Goal: Task Accomplishment & Management: Manage account settings

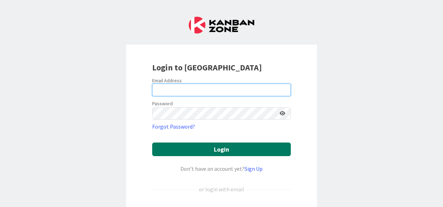
type input "[EMAIL_ADDRESS][DOMAIN_NAME]"
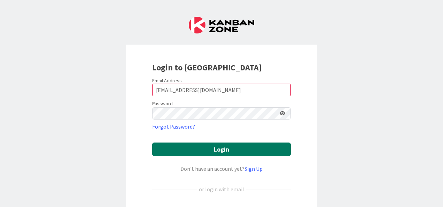
click at [206, 146] on button "Login" at bounding box center [221, 149] width 139 height 14
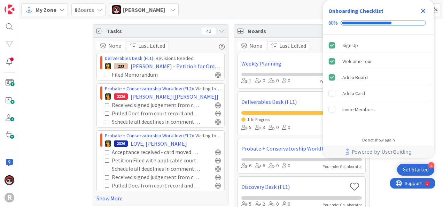
click at [423, 12] on icon "Close Checklist" at bounding box center [423, 11] width 8 height 8
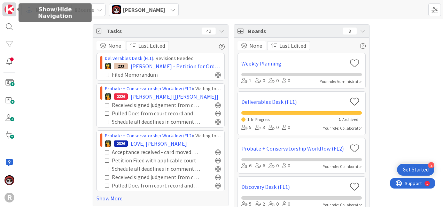
click at [8, 9] on img at bounding box center [10, 10] width 10 height 10
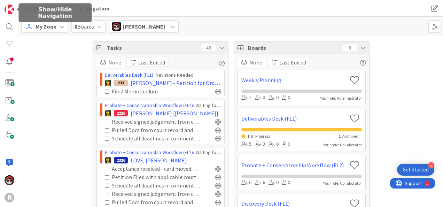
click at [20, 5] on div "Deliverables Litigation Deliverables Litigation" at bounding box center [231, 8] width 424 height 17
click at [10, 10] on img at bounding box center [10, 10] width 10 height 10
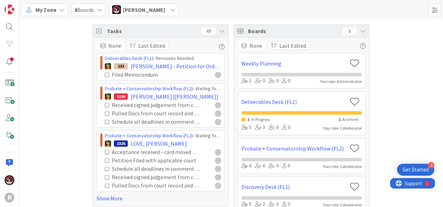
click at [55, 6] on span "My Zone" at bounding box center [46, 10] width 21 height 8
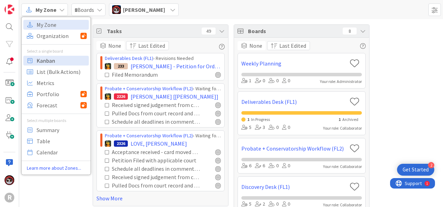
click at [41, 64] on span "Kanban" at bounding box center [62, 60] width 50 height 10
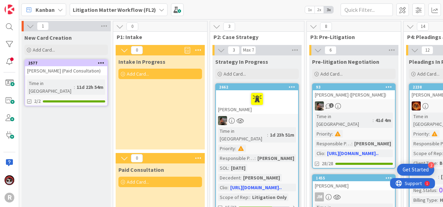
click at [93, 8] on b "Litigation Matter Workflow (FL2)" at bounding box center [114, 9] width 83 height 7
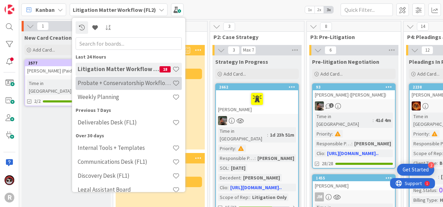
click at [172, 81] on span at bounding box center [175, 82] width 7 height 7
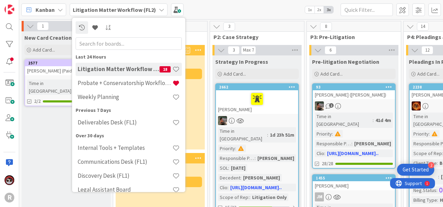
click at [238, 1] on div "Kanban Litigation Matter Workflow (FL2) Last 24 Hours Litigation Matter Workflo…" at bounding box center [231, 9] width 424 height 19
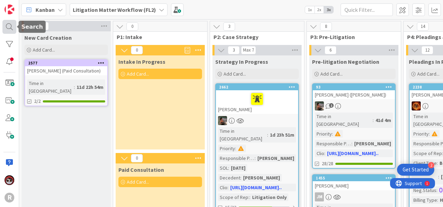
click at [11, 28] on div at bounding box center [9, 27] width 14 height 14
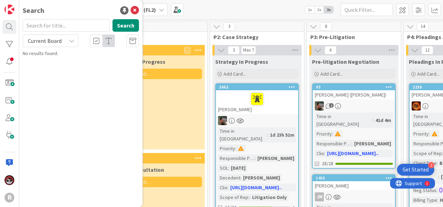
click at [248, 5] on div "Kanban Litigation Matter Workflow (FL2) 1x 2x 3x" at bounding box center [231, 9] width 424 height 19
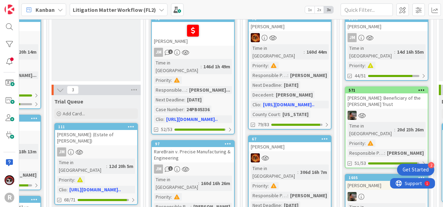
scroll to position [68, 750]
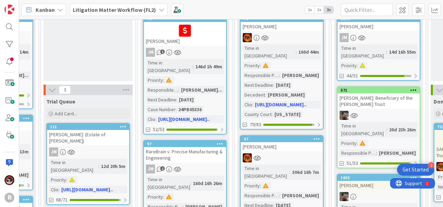
click at [95, 11] on b "Litigation Matter Workflow (FL2)" at bounding box center [114, 9] width 83 height 7
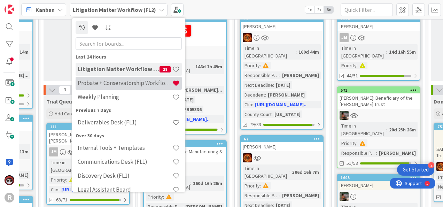
click at [109, 80] on h4 "Probate + Conservatorship Workflow (FL2)" at bounding box center [125, 82] width 95 height 7
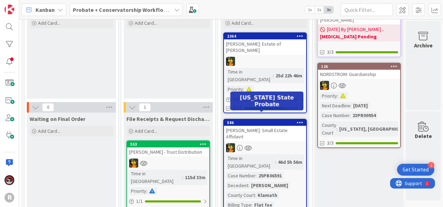
scroll to position [51, 1059]
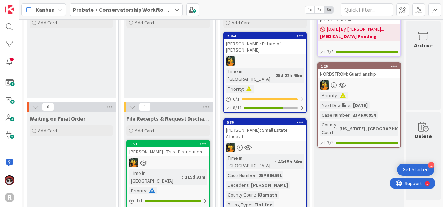
click at [260, 53] on div "[PERSON_NAME]: Estate of [PERSON_NAME]" at bounding box center [265, 46] width 82 height 15
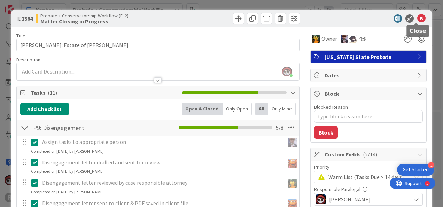
click at [417, 19] on icon at bounding box center [421, 18] width 8 height 8
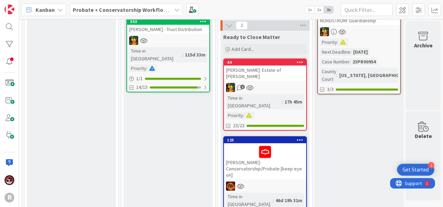
scroll to position [173, 1059]
click at [285, 83] on div "1" at bounding box center [265, 87] width 82 height 9
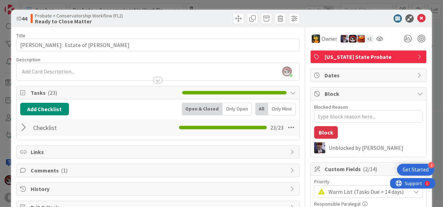
click at [24, 131] on div at bounding box center [24, 127] width 9 height 13
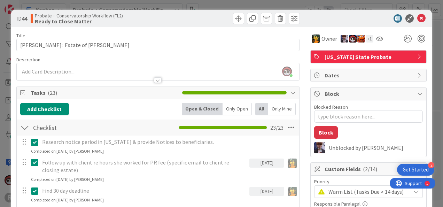
click at [234, 104] on div "Only Open" at bounding box center [237, 109] width 29 height 13
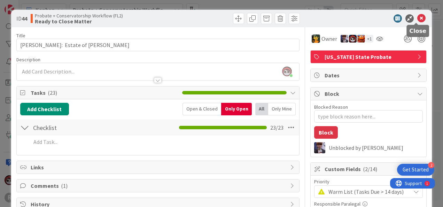
click at [417, 18] on icon at bounding box center [421, 18] width 8 height 8
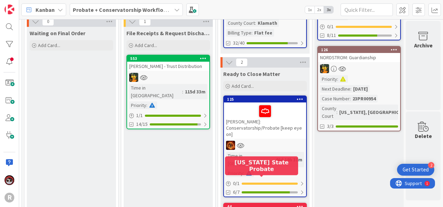
scroll to position [137, 1059]
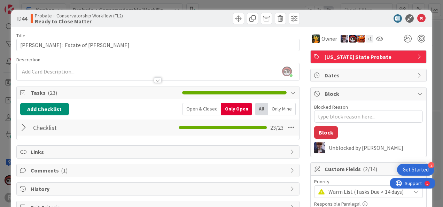
click at [21, 124] on div at bounding box center [24, 127] width 9 height 13
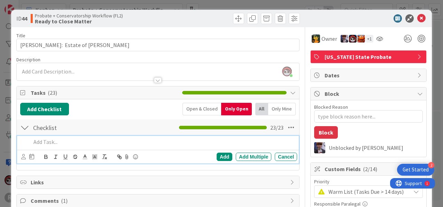
click at [70, 142] on p at bounding box center [162, 142] width 263 height 8
click at [417, 17] on icon at bounding box center [421, 18] width 8 height 8
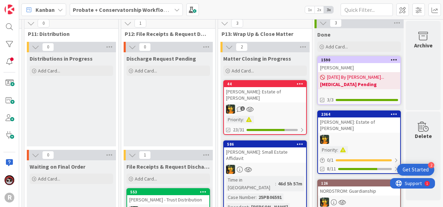
scroll to position [0, 1059]
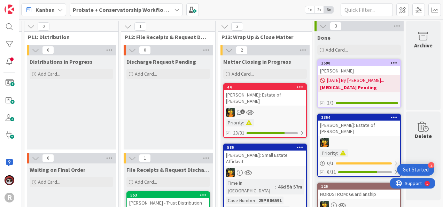
click at [270, 119] on div "Priority :" at bounding box center [265, 123] width 78 height 8
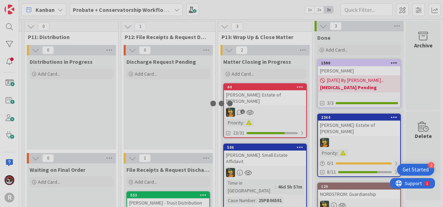
click at [270, 113] on div at bounding box center [221, 103] width 443 height 207
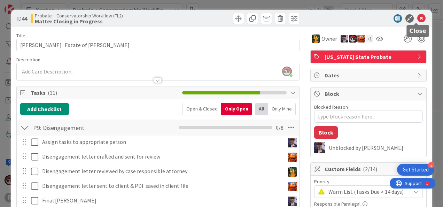
click at [417, 18] on icon at bounding box center [421, 18] width 8 height 8
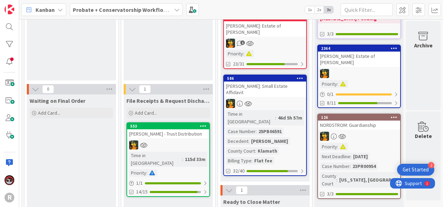
click at [163, 133] on div "[PERSON_NAME] - Trust Distribution" at bounding box center [168, 133] width 82 height 9
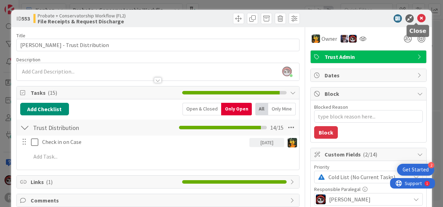
click at [417, 22] on icon at bounding box center [421, 18] width 8 height 8
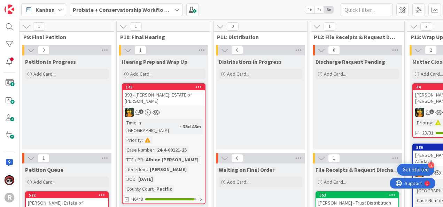
click at [168, 88] on div "149" at bounding box center [165, 87] width 79 height 5
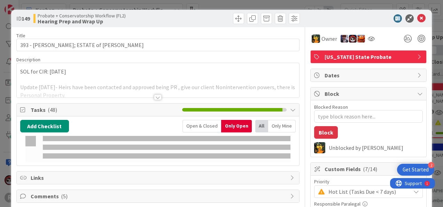
type textarea "x"
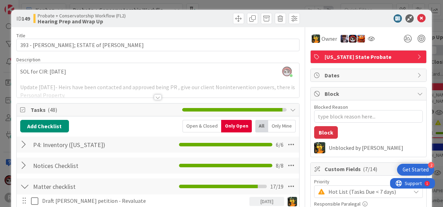
click at [24, 144] on div at bounding box center [24, 144] width 9 height 13
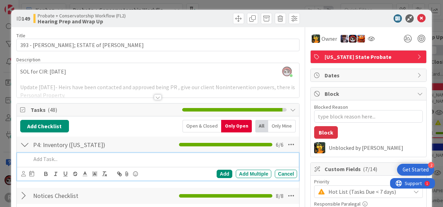
click at [86, 157] on p at bounding box center [162, 159] width 263 height 8
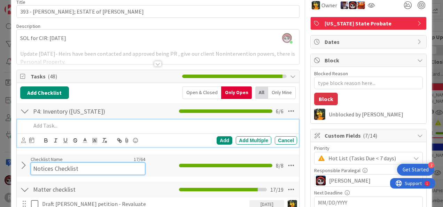
click at [65, 168] on input "Notices Checklist" at bounding box center [88, 168] width 115 height 13
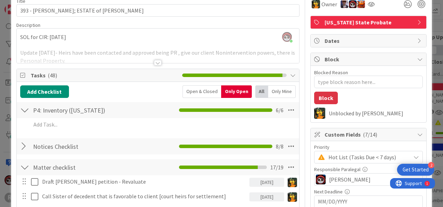
click at [24, 149] on div at bounding box center [24, 146] width 9 height 13
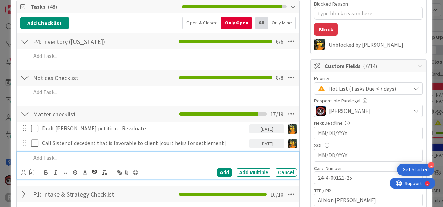
click at [63, 156] on p at bounding box center [162, 158] width 263 height 8
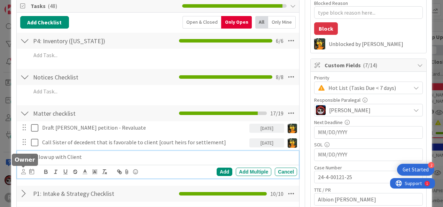
click at [22, 171] on icon at bounding box center [23, 171] width 5 height 5
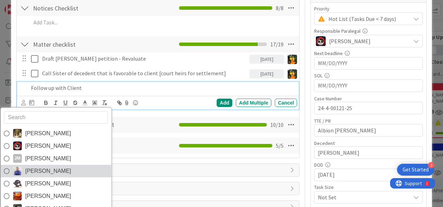
scroll to position [173, 0]
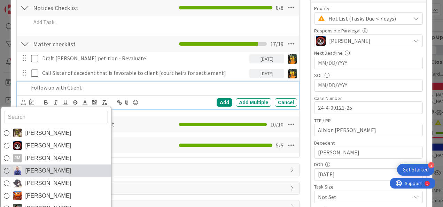
type input "m"
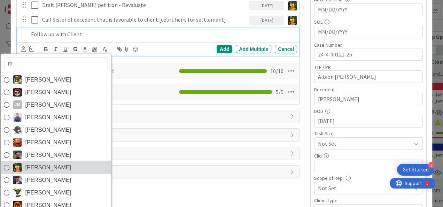
click at [42, 170] on link "[PERSON_NAME]" at bounding box center [55, 167] width 111 height 13
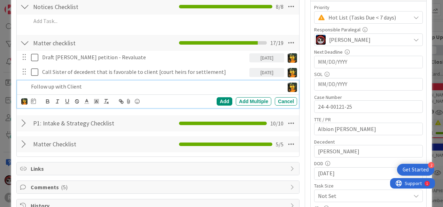
scroll to position [174, 0]
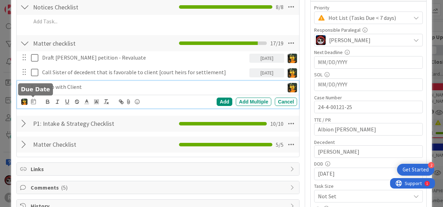
click at [35, 99] on icon at bounding box center [33, 102] width 5 height 6
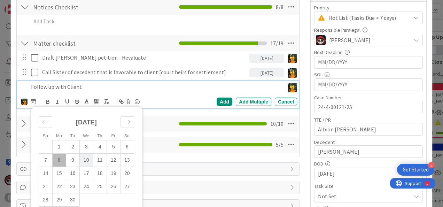
click at [88, 158] on td "10" at bounding box center [86, 159] width 14 height 13
click at [218, 99] on div "Add" at bounding box center [225, 102] width 16 height 8
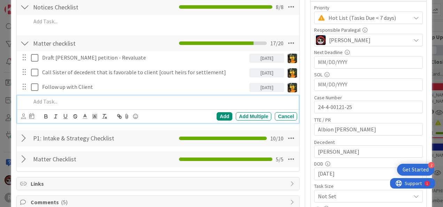
click at [62, 95] on div at bounding box center [162, 101] width 269 height 12
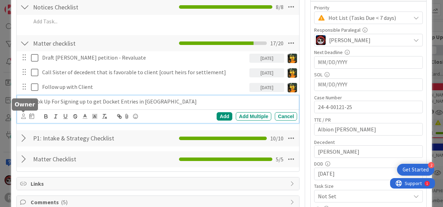
click at [23, 115] on icon at bounding box center [23, 116] width 5 height 5
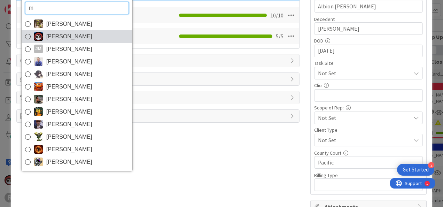
click at [54, 37] on span "[PERSON_NAME]" at bounding box center [69, 36] width 46 height 10
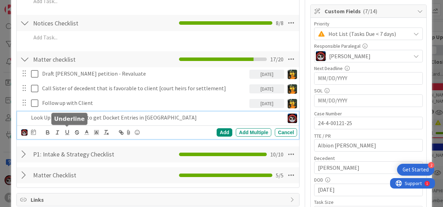
scroll to position [157, 0]
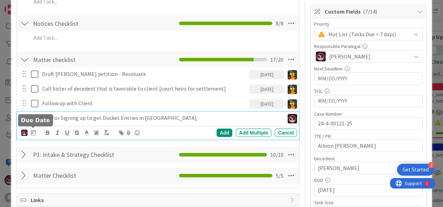
click at [33, 131] on icon at bounding box center [33, 133] width 5 height 6
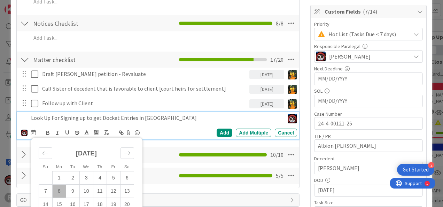
click at [56, 187] on td "8" at bounding box center [59, 190] width 14 height 13
click at [220, 132] on div "Add" at bounding box center [225, 133] width 16 height 8
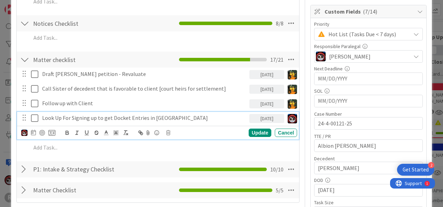
click at [99, 119] on p "Look Up For Signing up to get Docket Entries in [GEOGRAPHIC_DATA]" at bounding box center [144, 118] width 204 height 8
click at [45, 132] on div at bounding box center [42, 133] width 6 height 6
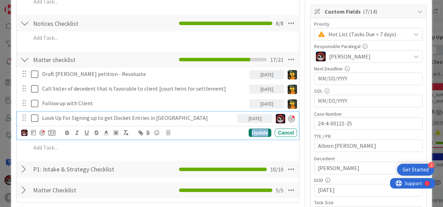
click at [249, 132] on div "Update" at bounding box center [260, 133] width 23 height 8
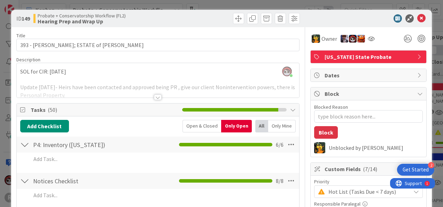
scroll to position [0, 0]
click at [417, 16] on icon at bounding box center [421, 18] width 8 height 8
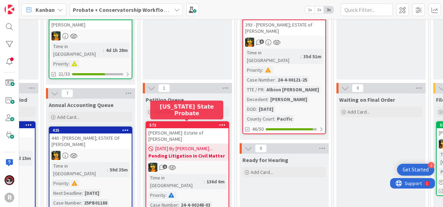
scroll to position [70, 747]
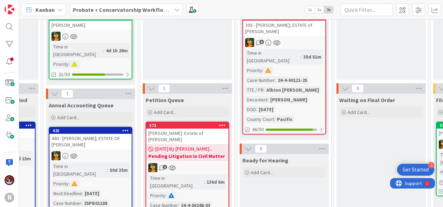
click at [192, 135] on div "[PERSON_NAME]: Estate of [PERSON_NAME]" at bounding box center [187, 136] width 82 height 15
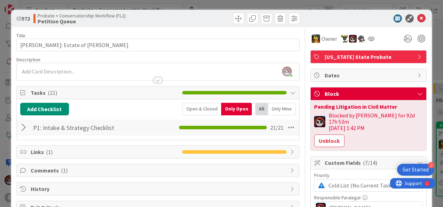
click at [24, 127] on div at bounding box center [24, 127] width 9 height 13
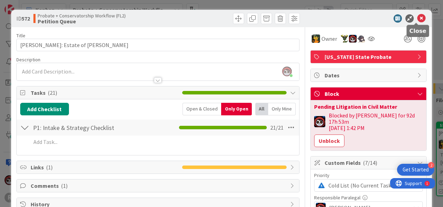
click at [417, 20] on icon at bounding box center [421, 18] width 8 height 8
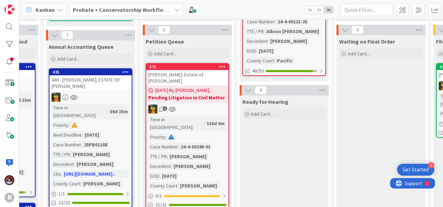
click at [196, 69] on div "572" at bounding box center [187, 67] width 82 height 6
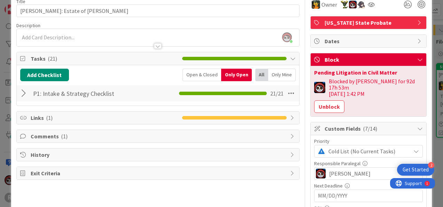
scroll to position [34, 0]
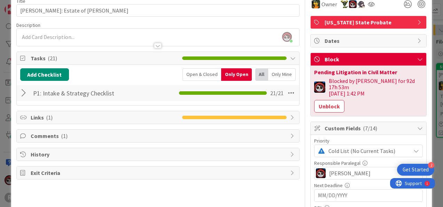
click at [22, 87] on div at bounding box center [24, 93] width 9 height 13
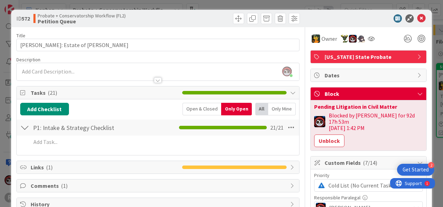
scroll to position [0, 0]
click at [417, 17] on icon at bounding box center [421, 18] width 8 height 8
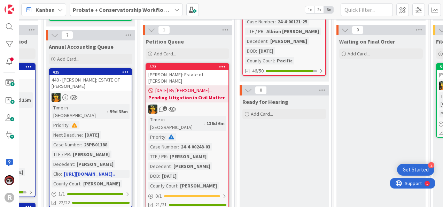
click at [91, 82] on div "440 - [PERSON_NAME]; ESTATE OF [PERSON_NAME]" at bounding box center [90, 82] width 82 height 15
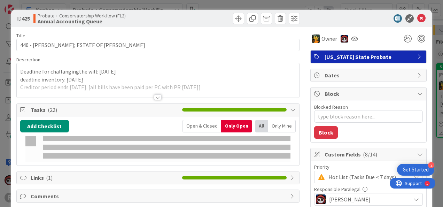
type textarea "x"
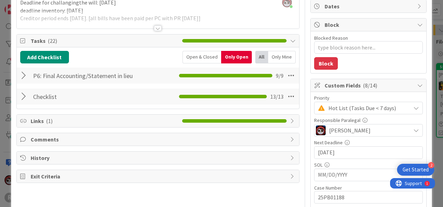
scroll to position [69, 0]
click at [20, 94] on div "Checklist Checklist Name 9 / 64 Checklist 13 / 13" at bounding box center [158, 96] width 282 height 16
click at [22, 92] on div at bounding box center [24, 96] width 9 height 13
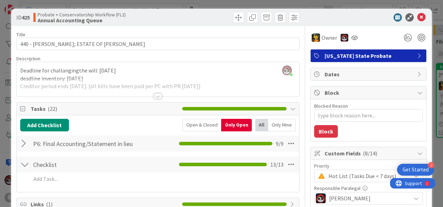
scroll to position [0, 0]
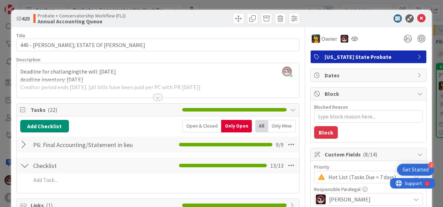
click at [72, 187] on div "Add Add Multiple Cancel" at bounding box center [158, 180] width 276 height 15
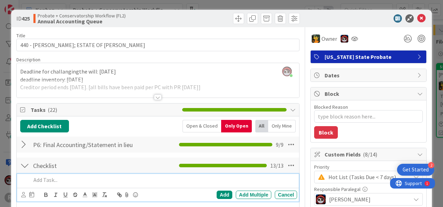
click at [77, 183] on div at bounding box center [162, 180] width 269 height 12
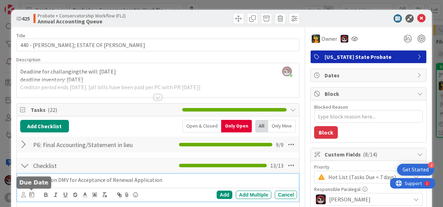
click at [29, 195] on icon at bounding box center [31, 195] width 5 height 6
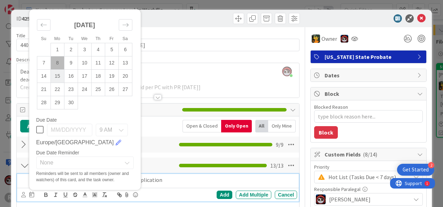
click at [62, 73] on td "15" at bounding box center [58, 75] width 14 height 13
click at [224, 191] on div "Add" at bounding box center [225, 195] width 16 height 8
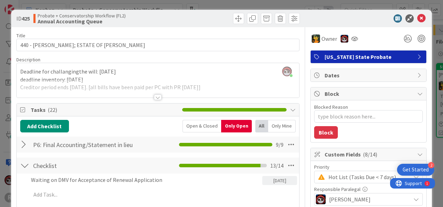
type textarea "x"
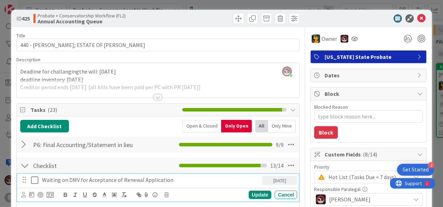
click at [54, 176] on p "Waiting on DMV for Acceptance of Renewal Application" at bounding box center [150, 180] width 217 height 8
click at [31, 195] on icon at bounding box center [31, 195] width 5 height 6
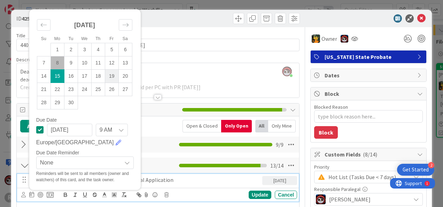
click at [110, 74] on td "19" at bounding box center [112, 75] width 14 height 13
type input "[DATE]"
click at [210, 183] on div "Waiting on DMV for Acceptance of Renewal Application" at bounding box center [150, 180] width 223 height 12
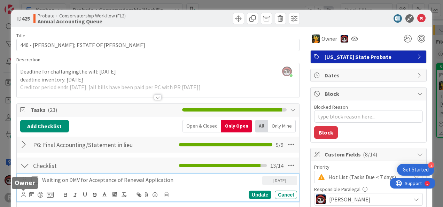
click at [24, 194] on icon at bounding box center [23, 194] width 5 height 5
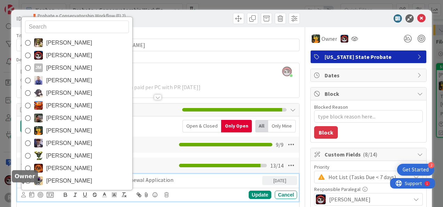
scroll to position [7, 0]
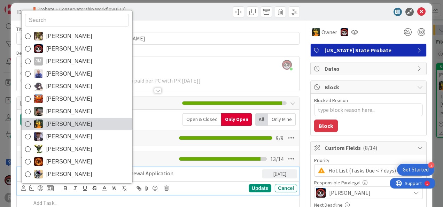
click at [63, 127] on span "[PERSON_NAME]" at bounding box center [69, 124] width 46 height 10
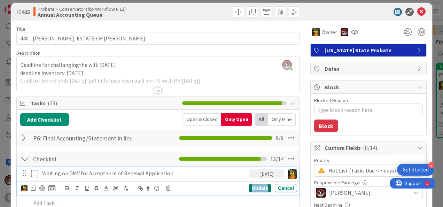
click at [255, 188] on div "Update" at bounding box center [260, 188] width 23 height 8
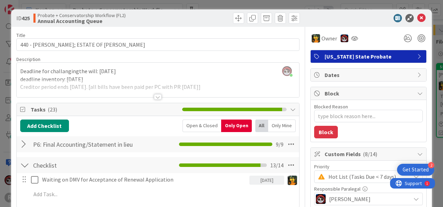
scroll to position [0, 0]
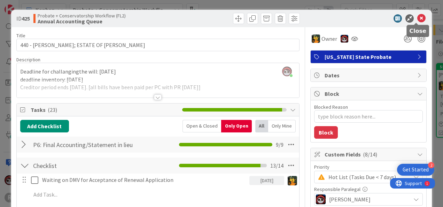
click at [417, 20] on icon at bounding box center [421, 18] width 8 height 8
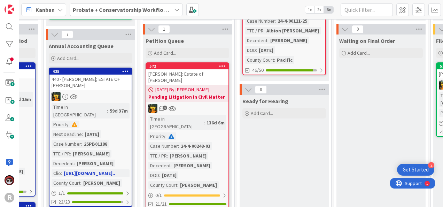
scroll to position [128, 747]
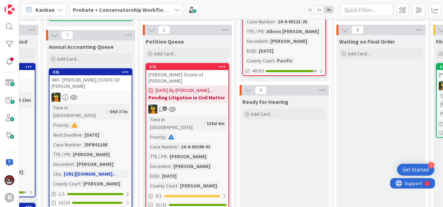
click at [100, 83] on div "440 - [PERSON_NAME]; ESTATE OF [PERSON_NAME]" at bounding box center [90, 82] width 82 height 15
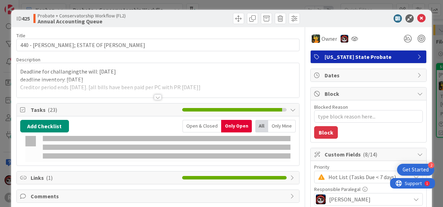
type textarea "x"
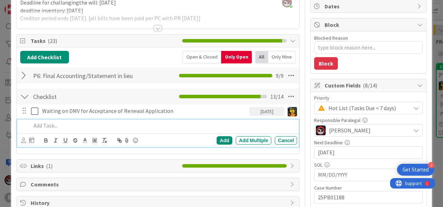
click at [52, 125] on p at bounding box center [162, 126] width 263 height 8
click at [114, 123] on p "Send Email to Client Regarding DMV Update" at bounding box center [162, 126] width 263 height 8
click at [21, 142] on div at bounding box center [23, 141] width 5 height 8
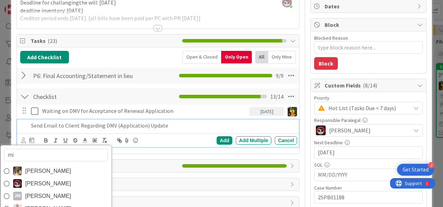
type input "mic"
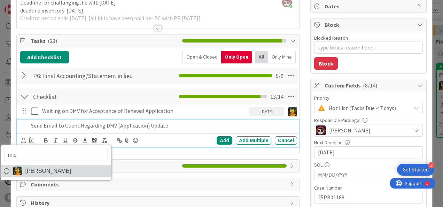
click at [22, 171] on link "[PERSON_NAME]" at bounding box center [55, 171] width 111 height 13
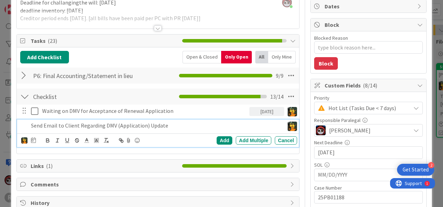
click at [36, 136] on div at bounding box center [33, 140] width 5 height 8
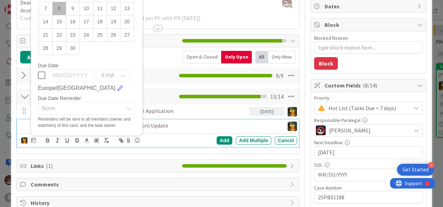
click at [60, 4] on td "8" at bounding box center [59, 8] width 14 height 13
click at [217, 139] on div "Add" at bounding box center [225, 140] width 16 height 8
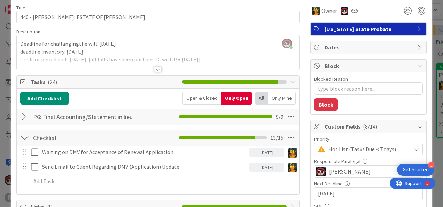
scroll to position [0, 0]
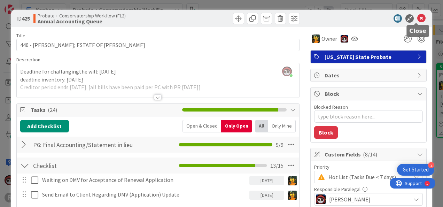
click at [417, 17] on icon at bounding box center [421, 18] width 8 height 8
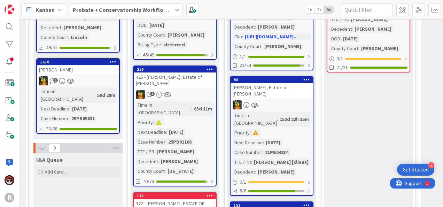
click at [277, 90] on link "98 [PERSON_NAME]; Estate of [PERSON_NAME] Time in Column : 152d 22h 35m Priorit…" at bounding box center [272, 136] width 84 height 120
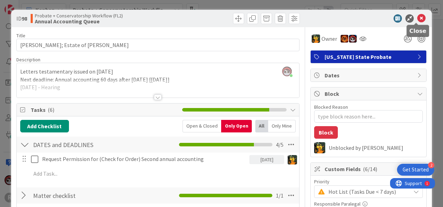
click at [418, 18] on icon at bounding box center [421, 18] width 8 height 8
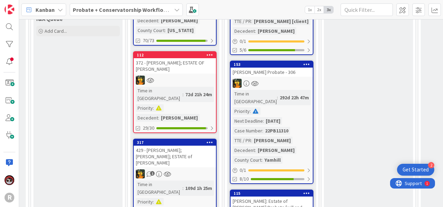
scroll to position [406, 566]
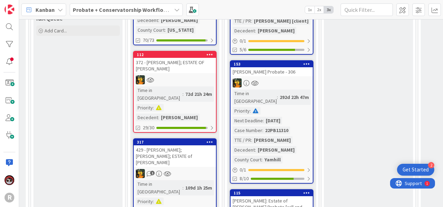
click at [276, 78] on div at bounding box center [272, 82] width 82 height 9
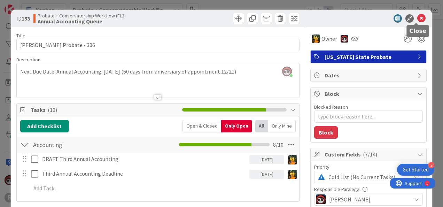
click at [417, 18] on icon at bounding box center [421, 18] width 8 height 8
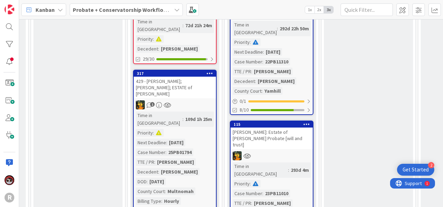
click at [283, 151] on div at bounding box center [272, 155] width 82 height 9
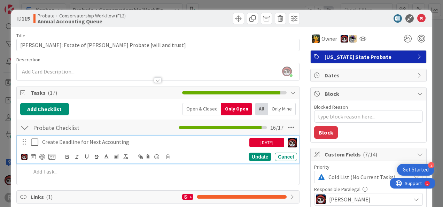
click at [91, 138] on p "Create Deadline for Next Accounting" at bounding box center [144, 142] width 204 height 8
click at [43, 154] on div at bounding box center [42, 157] width 6 height 6
click at [255, 158] on div "Update" at bounding box center [260, 157] width 23 height 8
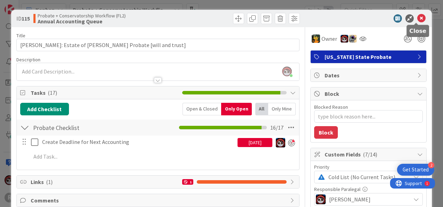
click at [417, 16] on icon at bounding box center [421, 18] width 8 height 8
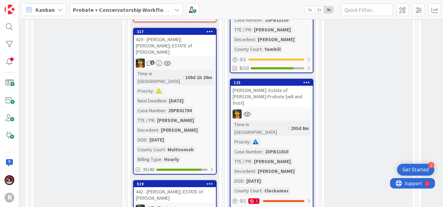
click at [284, 86] on div "[PERSON_NAME]: Estate of [PERSON_NAME] Probate [will and trust]" at bounding box center [272, 97] width 82 height 22
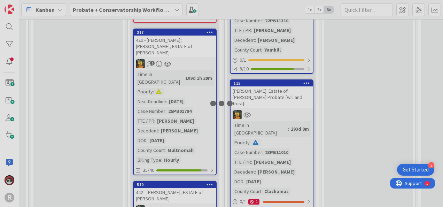
scroll to position [516, 566]
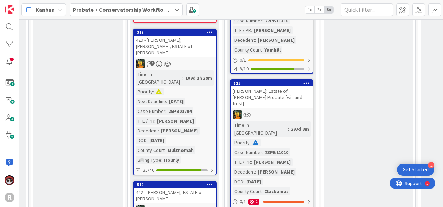
type textarea "x"
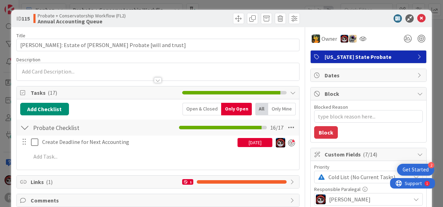
scroll to position [0, 0]
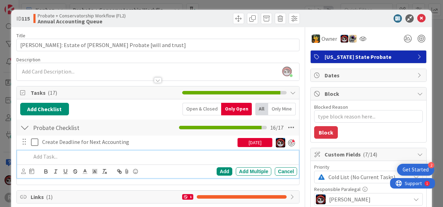
click at [59, 156] on p at bounding box center [162, 157] width 263 height 8
click at [135, 156] on p "Next Steps on Creditor Claim (Waiting on CLient)" at bounding box center [162, 157] width 263 height 8
click at [130, 155] on p "Next Steps on Creditor Claim (Waiting on CLient)" at bounding box center [162, 157] width 263 height 8
click at [166, 158] on p "Next Steps on Creditor Claim (Waiting on Client)" at bounding box center [162, 157] width 263 height 8
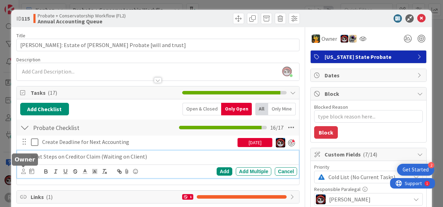
click at [25, 169] on icon at bounding box center [23, 171] width 5 height 5
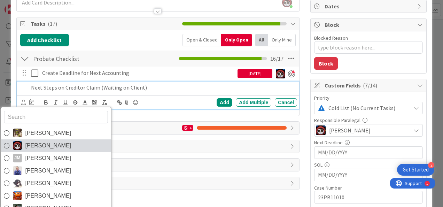
scroll to position [69, 0]
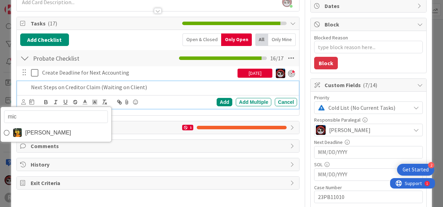
type input "mich"
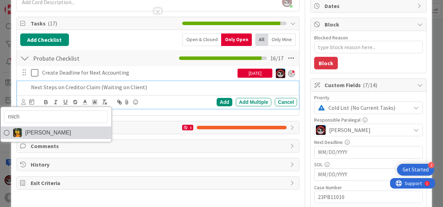
click at [44, 135] on span "[PERSON_NAME]" at bounding box center [48, 132] width 46 height 10
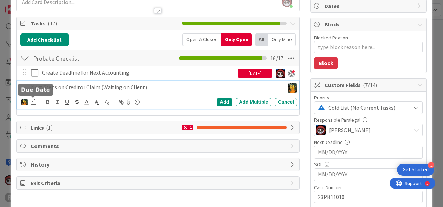
click at [32, 100] on icon at bounding box center [33, 102] width 5 height 6
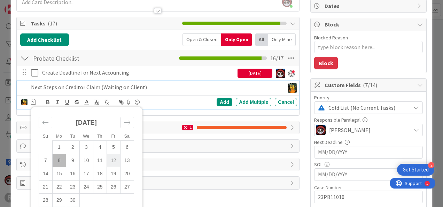
click at [113, 160] on td "12" at bounding box center [114, 160] width 14 height 13
click at [219, 99] on div "Add" at bounding box center [225, 102] width 16 height 8
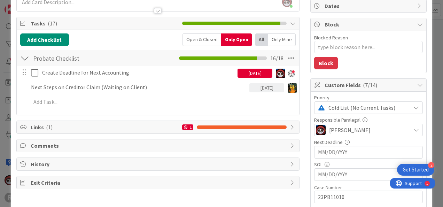
type textarea "x"
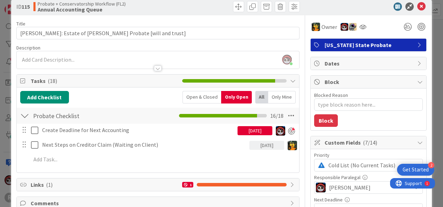
scroll to position [0, 0]
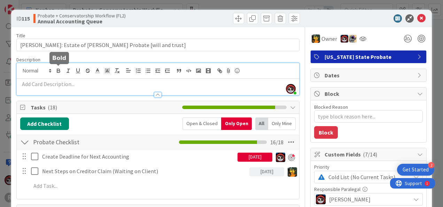
click at [56, 71] on div "[PERSON_NAME] just joined" at bounding box center [158, 79] width 282 height 32
click at [45, 88] on div at bounding box center [158, 91] width 282 height 7
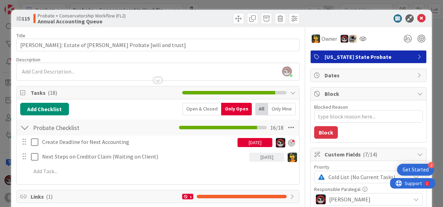
click at [47, 68] on p at bounding box center [158, 72] width 276 height 8
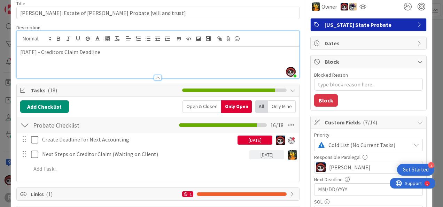
scroll to position [32, 0]
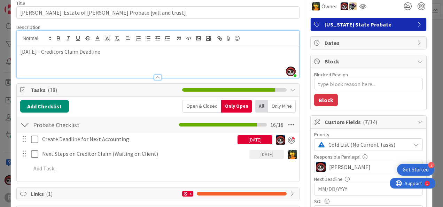
click at [341, 188] on input "MM/DD/YYYY" at bounding box center [368, 189] width 101 height 12
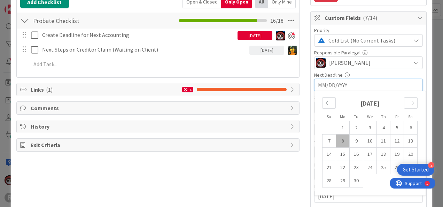
click at [401, 109] on div "[DATE]" at bounding box center [369, 106] width 95 height 30
click at [408, 100] on icon "Move forward to switch to the next month." at bounding box center [411, 103] width 7 height 7
click at [395, 141] on td "10" at bounding box center [397, 140] width 14 height 13
type textarea "x"
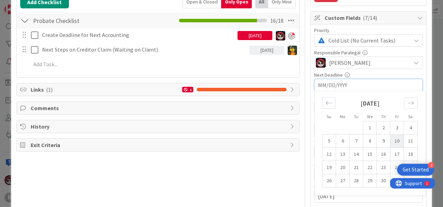
type input "[DATE]"
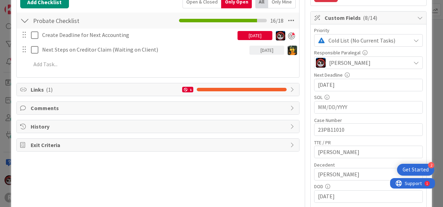
click at [242, 177] on div "Title 56 / 128 [PERSON_NAME]: Estate of [PERSON_NAME] Probate [will and trust] …" at bounding box center [157, 143] width 283 height 505
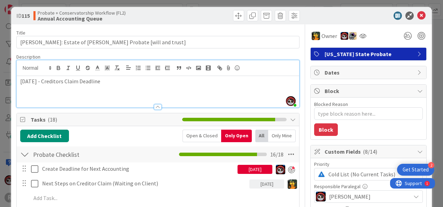
scroll to position [0, 0]
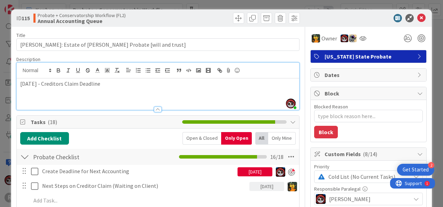
click at [48, 192] on div "Create Deadline for Next Accounting [DATE] Update Cancel Next Steps on Creditor…" at bounding box center [158, 187] width 276 height 45
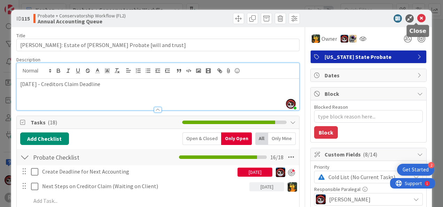
click at [417, 16] on icon at bounding box center [421, 18] width 8 height 8
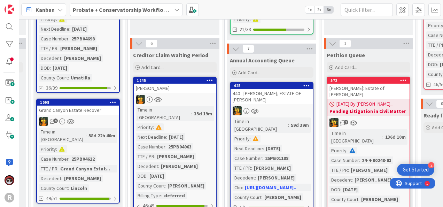
click at [195, 122] on div "Time in Column : 35d 19m Priority : Next Deadline : [DATE] Case Number : 25PB04…" at bounding box center [175, 152] width 78 height 93
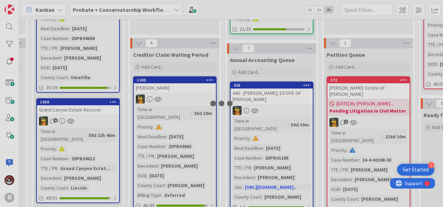
scroll to position [115, 566]
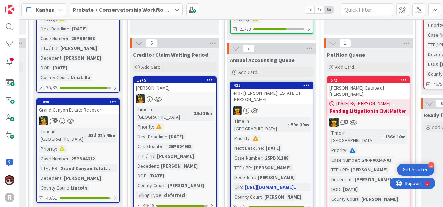
type textarea "x"
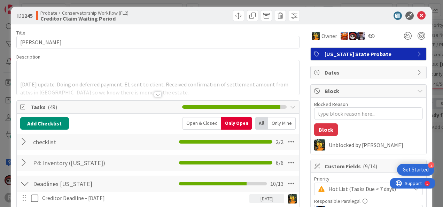
scroll to position [14, 0]
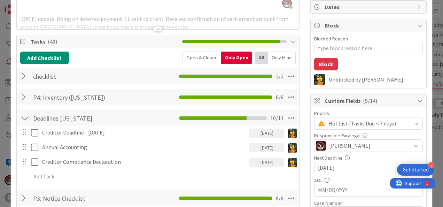
click at [24, 75] on div at bounding box center [24, 76] width 9 height 13
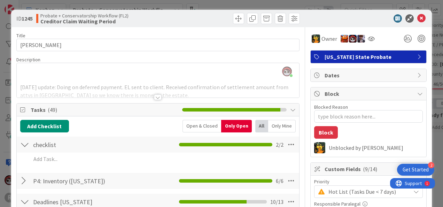
scroll to position [0, 0]
click at [157, 98] on div at bounding box center [158, 97] width 8 height 6
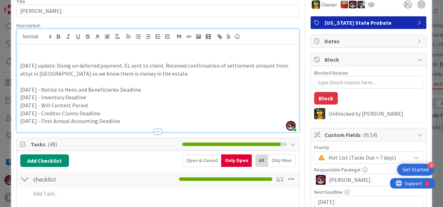
scroll to position [34, 0]
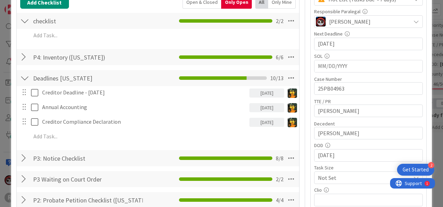
click at [22, 164] on div "P3: Notice Checklist Checklist Name 21 / 64 P3: Notice Checklist 8 / 8" at bounding box center [158, 158] width 282 height 16
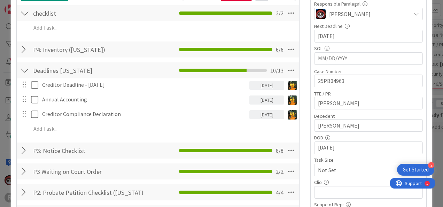
click at [25, 153] on div at bounding box center [24, 150] width 9 height 13
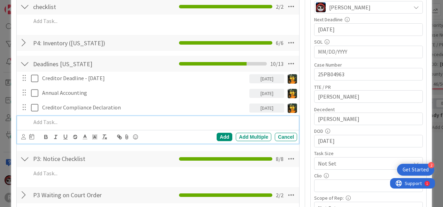
click at [61, 123] on p at bounding box center [162, 122] width 263 height 8
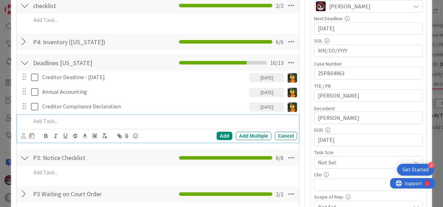
scroll to position [208, 0]
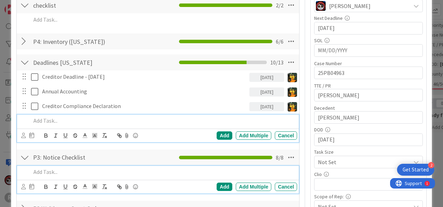
click at [38, 175] on div at bounding box center [162, 172] width 269 height 12
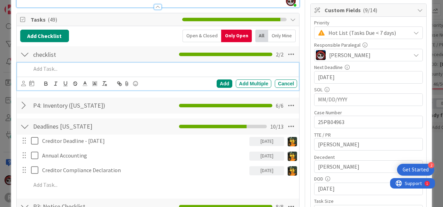
click at [46, 68] on p at bounding box center [162, 69] width 263 height 8
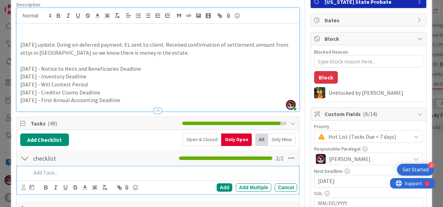
scroll to position [55, 0]
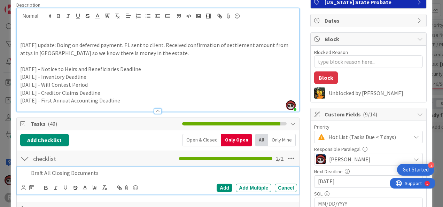
click at [29, 172] on div "Draft All Closing Documents" at bounding box center [162, 173] width 269 height 12
click at [22, 186] on icon at bounding box center [23, 187] width 5 height 5
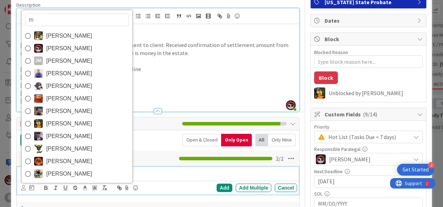
type input "mi"
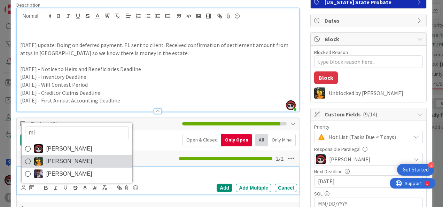
click at [62, 156] on span "[PERSON_NAME]" at bounding box center [69, 161] width 46 height 10
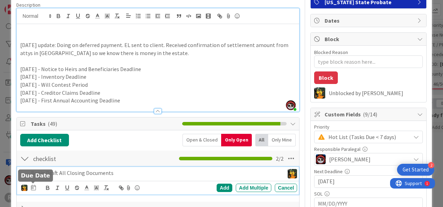
click at [33, 188] on icon at bounding box center [33, 188] width 5 height 6
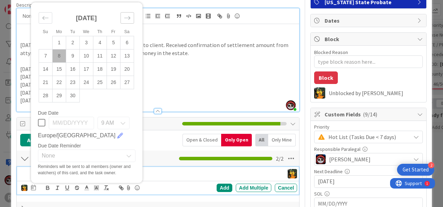
click at [128, 16] on icon "Move forward to switch to the next month." at bounding box center [127, 18] width 7 height 7
click at [99, 41] on td "2" at bounding box center [100, 42] width 14 height 13
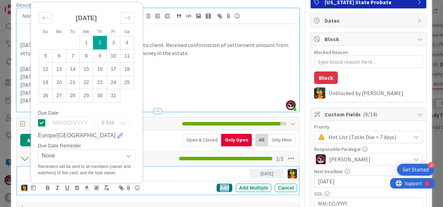
click at [217, 185] on div "Add" at bounding box center [225, 188] width 16 height 8
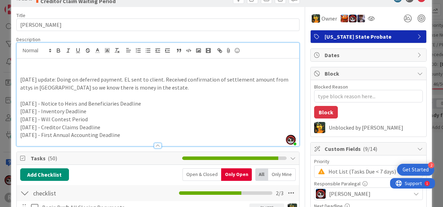
scroll to position [20, 0]
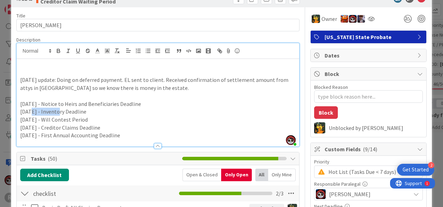
drag, startPoint x: 59, startPoint y: 109, endPoint x: 31, endPoint y: 108, distance: 28.3
click at [31, 108] on p "[DATE] - Inventory Deadline" at bounding box center [158, 112] width 276 height 8
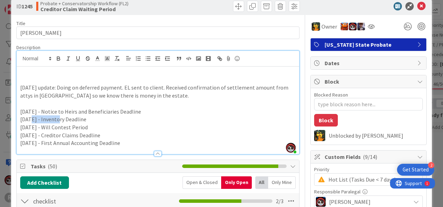
scroll to position [0, 0]
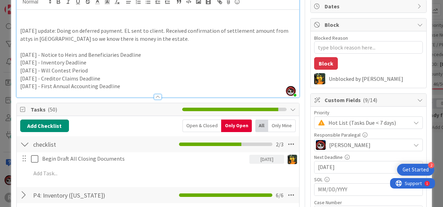
click at [201, 124] on div "Open & Closed" at bounding box center [202, 125] width 39 height 13
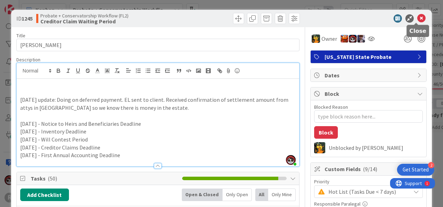
click at [417, 18] on icon at bounding box center [421, 18] width 8 height 8
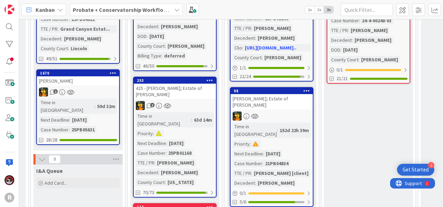
scroll to position [255, 566]
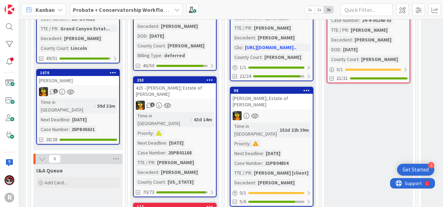
click at [176, 86] on div "425 - [PERSON_NAME]; Estate of [PERSON_NAME]" at bounding box center [175, 90] width 82 height 15
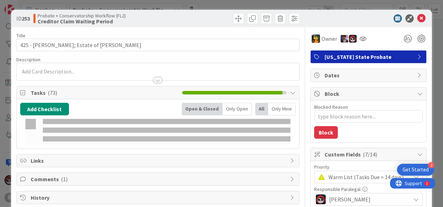
type textarea "x"
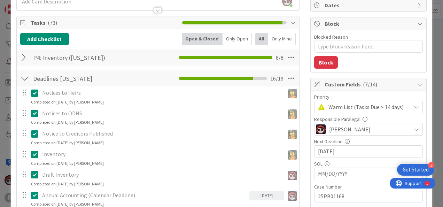
scroll to position [70, 0]
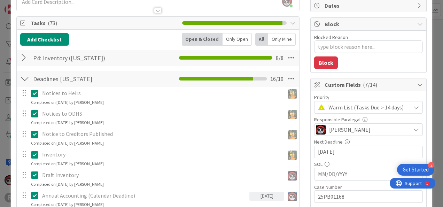
click at [227, 42] on div "Only Open" at bounding box center [237, 39] width 29 height 13
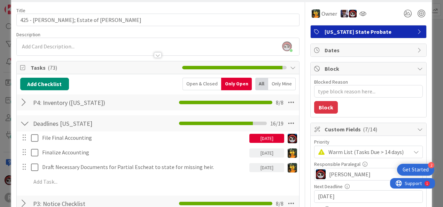
scroll to position [25, 0]
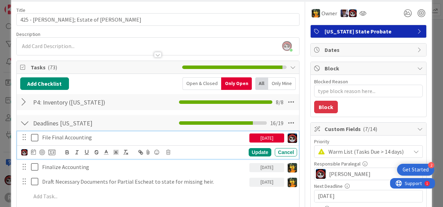
click at [73, 135] on p "File Final Accounting" at bounding box center [144, 137] width 204 height 8
click at [109, 131] on div "File Final Accounting" at bounding box center [144, 137] width 210 height 12
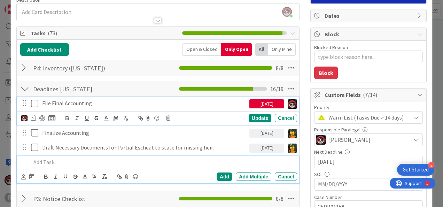
click at [65, 159] on p at bounding box center [162, 162] width 263 height 8
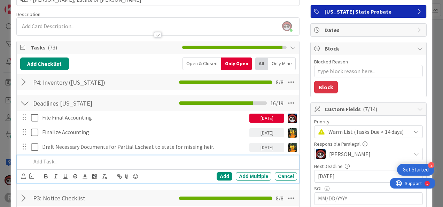
scroll to position [46, 0]
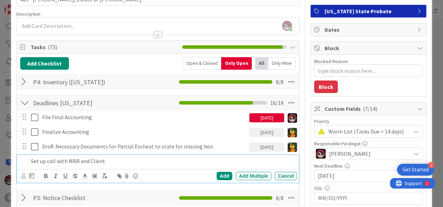
click at [20, 174] on div "Add Add Multiple Cancel" at bounding box center [158, 176] width 282 height 14
click at [22, 174] on icon at bounding box center [23, 175] width 5 height 5
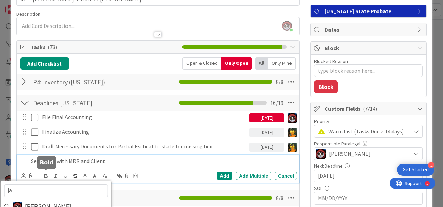
type input "[PERSON_NAME]"
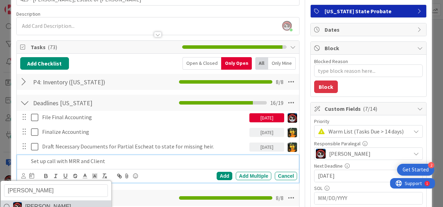
click at [38, 205] on span "[PERSON_NAME]" at bounding box center [48, 206] width 46 height 10
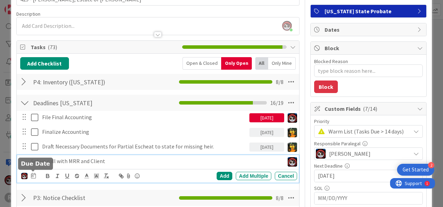
click at [32, 173] on icon at bounding box center [33, 176] width 5 height 6
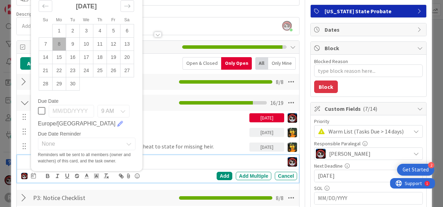
click at [57, 43] on td "8" at bounding box center [59, 43] width 14 height 13
click at [211, 175] on div "Add Add Multiple Cancel" at bounding box center [242, 176] width 110 height 8
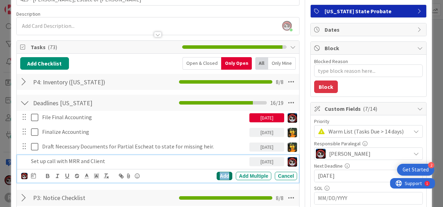
click at [220, 174] on div "Add" at bounding box center [225, 176] width 16 height 8
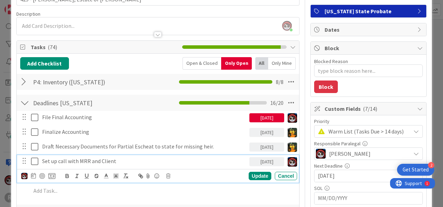
click at [68, 160] on p "Set up call with MRR and Client" at bounding box center [144, 161] width 204 height 8
click at [40, 175] on div at bounding box center [42, 176] width 6 height 6
type textarea "x"
click at [251, 172] on div "Update" at bounding box center [260, 176] width 23 height 8
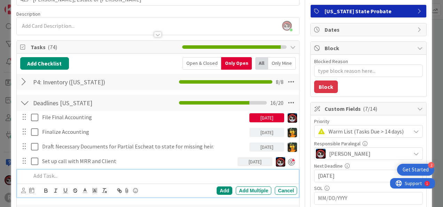
click at [64, 173] on p at bounding box center [162, 176] width 263 height 8
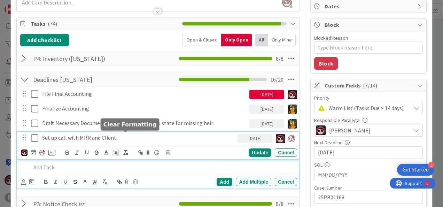
scroll to position [84, 0]
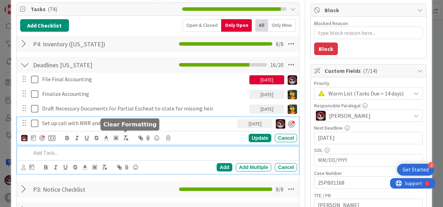
click at [122, 140] on div "Set up call with MRR and Client [DATE] Update Cancel" at bounding box center [158, 131] width 282 height 28
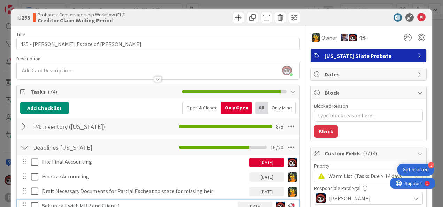
scroll to position [0, 0]
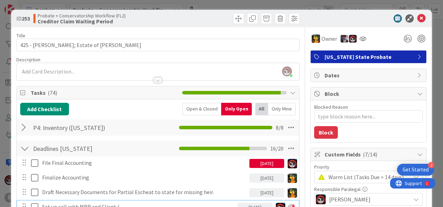
click at [155, 79] on div at bounding box center [158, 80] width 8 height 6
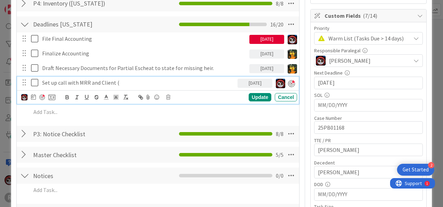
scroll to position [139, 0]
click at [125, 86] on div "Set up call with MRR and Client (" at bounding box center [138, 83] width 198 height 12
drag, startPoint x: 137, startPoint y: 78, endPoint x: 145, endPoint y: 76, distance: 8.6
click at [137, 79] on p "Set up call with MRR and Client (Request Medical Records)" at bounding box center [138, 83] width 193 height 8
click at [249, 94] on div "Update" at bounding box center [260, 97] width 23 height 8
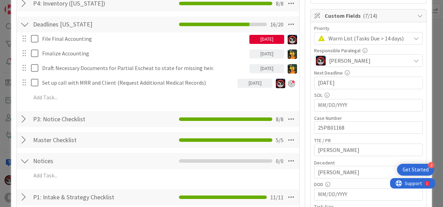
type textarea "x"
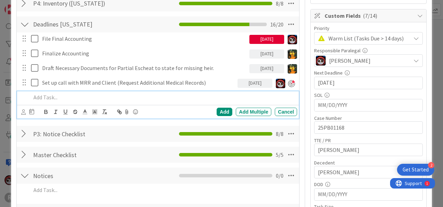
click at [72, 98] on p at bounding box center [162, 97] width 263 height 8
click at [59, 97] on p at bounding box center [162, 97] width 263 height 8
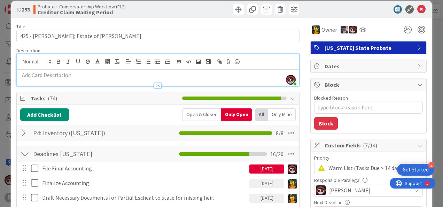
scroll to position [0, 0]
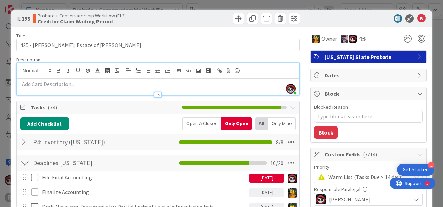
click at [57, 84] on p at bounding box center [158, 84] width 276 height 8
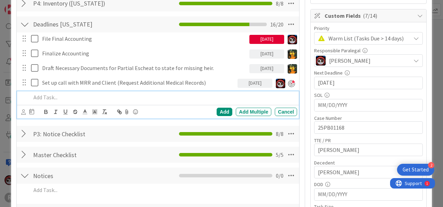
scroll to position [139, 0]
click at [57, 99] on p at bounding box center [162, 97] width 263 height 8
click at [91, 98] on p "Draft Creditors Claim and Checklist" at bounding box center [162, 97] width 263 height 8
click at [114, 98] on p "Draft Creditors Claim and (Checklist" at bounding box center [162, 97] width 263 height 8
click at [22, 110] on icon at bounding box center [23, 111] width 5 height 5
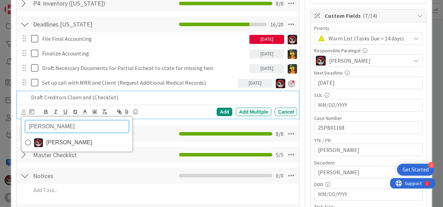
drag, startPoint x: 36, startPoint y: 129, endPoint x: 11, endPoint y: 129, distance: 24.7
click at [11, 129] on div "ID 253 Probate + Conservatorship Workflow (FL2) Creditor Claim Waiting Period T…" at bounding box center [221, 135] width 421 height 528
type input "mich"
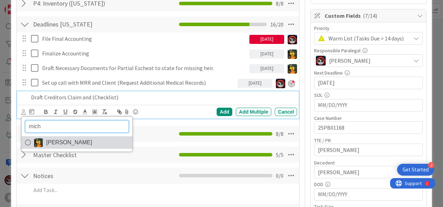
click at [45, 142] on link "[PERSON_NAME]" at bounding box center [77, 142] width 111 height 13
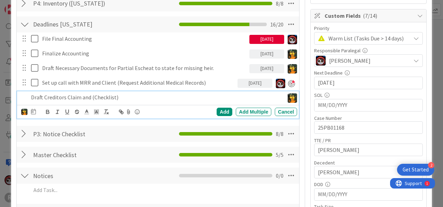
click at [54, 95] on p "Draft Creditors Claim and (Checklist)" at bounding box center [156, 97] width 250 height 8
click at [32, 111] on icon at bounding box center [33, 112] width 5 height 6
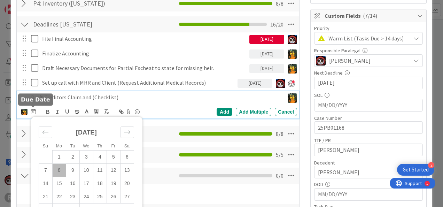
click at [32, 111] on icon at bounding box center [33, 112] width 5 height 6
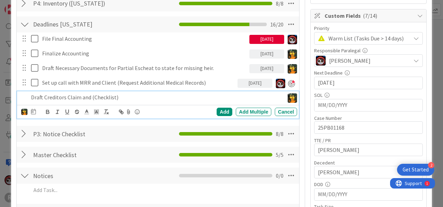
click at [133, 100] on p "Draft Creditors Claim and (Checklist)" at bounding box center [156, 97] width 250 height 8
click at [33, 112] on icon at bounding box center [33, 112] width 5 height 6
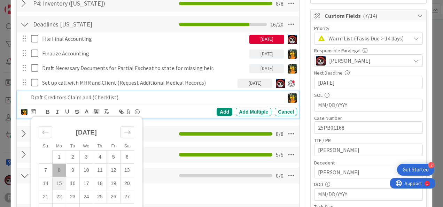
click at [59, 180] on td "15" at bounding box center [59, 183] width 14 height 13
click at [221, 112] on div "Add" at bounding box center [225, 112] width 16 height 8
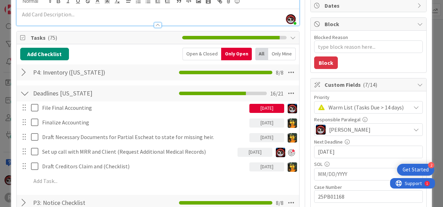
scroll to position [70, 0]
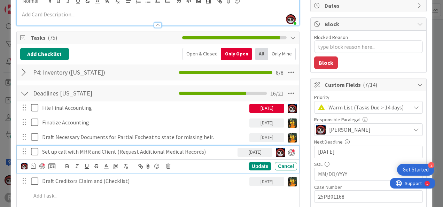
click at [136, 152] on p "Set up call with MRR and Client (Request Additional Medical Records)" at bounding box center [138, 152] width 193 height 8
drag, startPoint x: 199, startPoint y: 150, endPoint x: 162, endPoint y: 151, distance: 36.2
click at [162, 151] on p "Set up call with MRR and Client (Request Additional Medical Records)" at bounding box center [138, 152] width 193 height 8
click at [256, 164] on div "Update" at bounding box center [260, 166] width 23 height 8
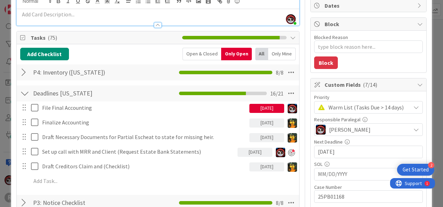
scroll to position [0, 0]
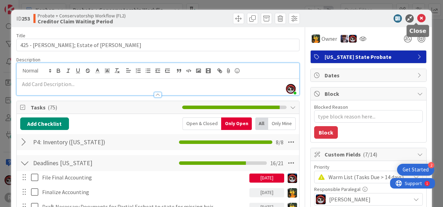
click at [417, 21] on icon at bounding box center [421, 18] width 8 height 8
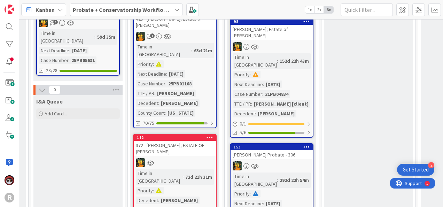
scroll to position [324, 566]
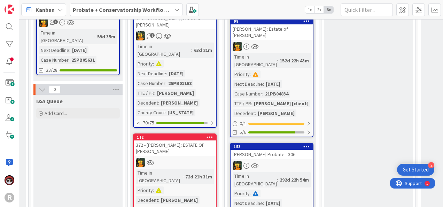
click at [181, 140] on div "372 - [PERSON_NAME]; ESTATE OF [PERSON_NAME]" at bounding box center [175, 147] width 82 height 15
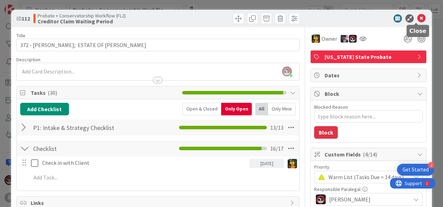
click at [417, 17] on icon at bounding box center [421, 18] width 8 height 8
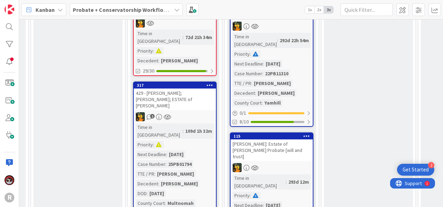
click at [191, 88] on div "429 - [PERSON_NAME]; [PERSON_NAME]; ESTATE of [PERSON_NAME]" at bounding box center [175, 99] width 82 height 22
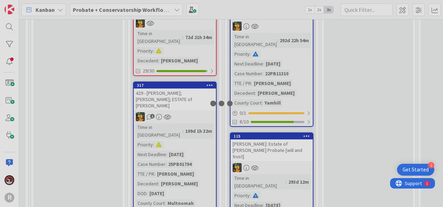
scroll to position [463, 566]
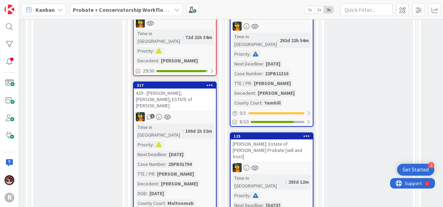
type textarea "x"
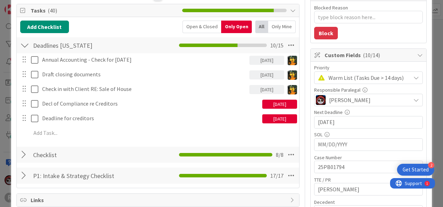
scroll to position [100, 0]
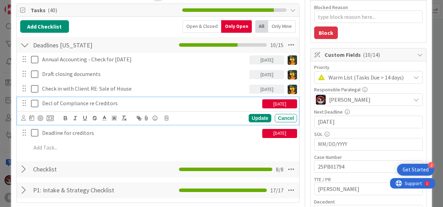
click at [84, 99] on p "Decl of Compliance re Creditors" at bounding box center [150, 103] width 217 height 8
click at [251, 117] on div "Update" at bounding box center [260, 118] width 23 height 8
click at [88, 104] on p "Decl of Compliance re Creditors" at bounding box center [150, 103] width 217 height 8
click at [77, 100] on p "Decl of Compliance re Creditors" at bounding box center [150, 103] width 217 height 8
click at [88, 101] on p "Decl of Compliance re Creditors" at bounding box center [150, 103] width 217 height 8
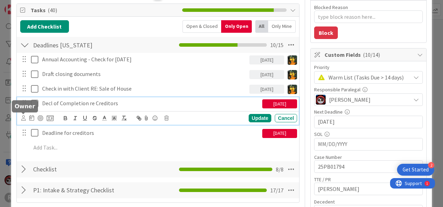
click at [22, 118] on icon at bounding box center [23, 117] width 5 height 5
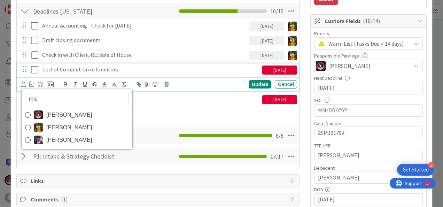
type input "mich"
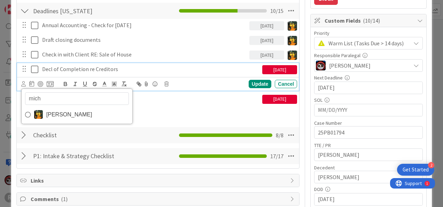
scroll to position [134, 0]
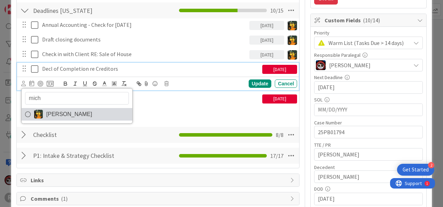
click at [94, 115] on link "[PERSON_NAME]" at bounding box center [77, 114] width 111 height 13
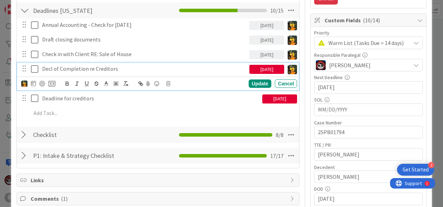
type textarea "x"
click at [34, 81] on icon at bounding box center [33, 83] width 5 height 6
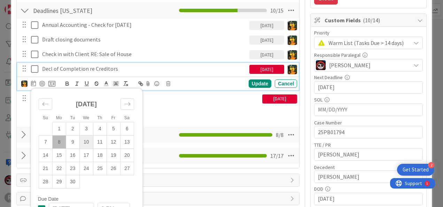
click at [88, 142] on td "10" at bounding box center [86, 141] width 14 height 13
type input "[DATE]"
click at [260, 84] on div "Update" at bounding box center [260, 83] width 23 height 8
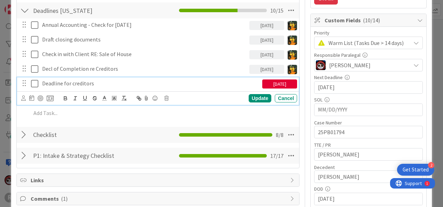
click at [77, 85] on p "Deadline for creditors" at bounding box center [150, 83] width 217 height 8
click at [36, 83] on icon at bounding box center [34, 83] width 7 height 8
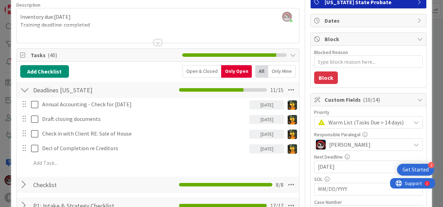
scroll to position [0, 0]
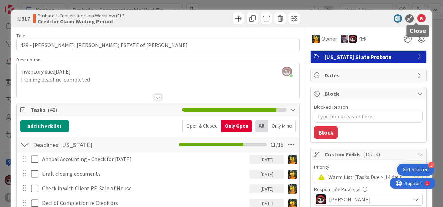
click at [418, 18] on icon at bounding box center [421, 18] width 8 height 8
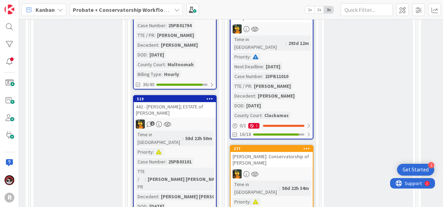
scroll to position [602, 566]
click at [188, 119] on div "2" at bounding box center [175, 123] width 82 height 9
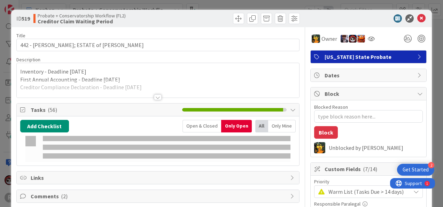
type textarea "x"
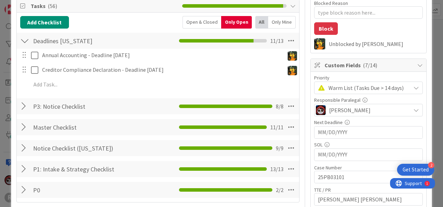
click at [22, 105] on div at bounding box center [24, 106] width 9 height 13
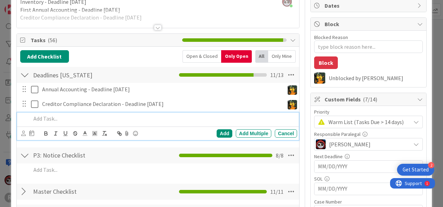
click at [49, 116] on p at bounding box center [162, 119] width 263 height 8
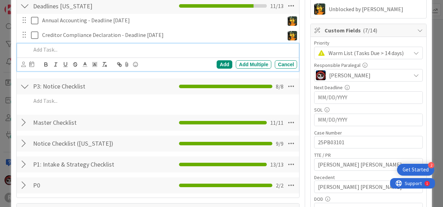
scroll to position [139, 0]
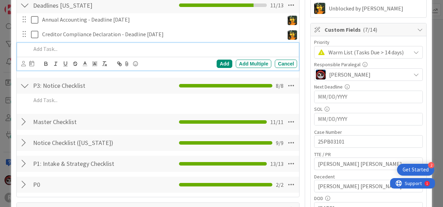
click at [20, 120] on div "Master Checklist Checklist Name 16 / 64 Master Checklist 11 / 11" at bounding box center [158, 122] width 282 height 16
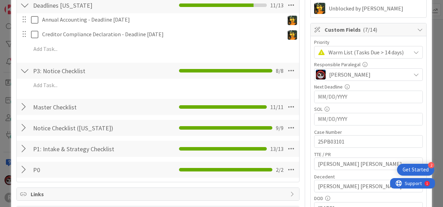
click at [24, 108] on div at bounding box center [24, 107] width 9 height 13
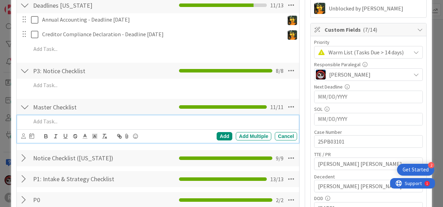
click at [65, 122] on p at bounding box center [162, 121] width 263 height 8
click at [21, 136] on div "Add Add Multiple Cancel" at bounding box center [158, 136] width 282 height 14
click at [23, 134] on icon at bounding box center [23, 135] width 5 height 5
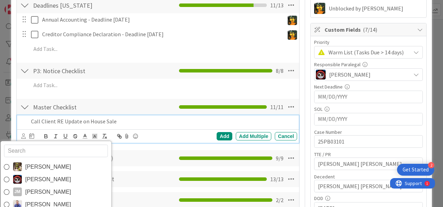
drag, startPoint x: 29, startPoint y: 156, endPoint x: 32, endPoint y: 151, distance: 5.1
click at [32, 151] on input "text" at bounding box center [56, 151] width 104 height 13
type input "mic"
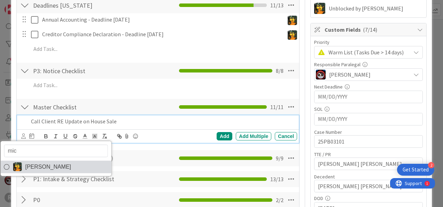
click at [29, 162] on span "[PERSON_NAME]" at bounding box center [48, 167] width 46 height 10
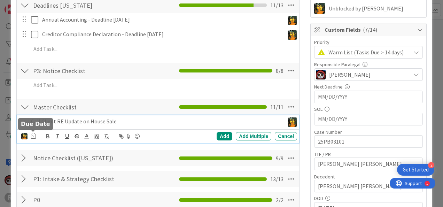
click at [33, 133] on icon at bounding box center [33, 136] width 5 height 6
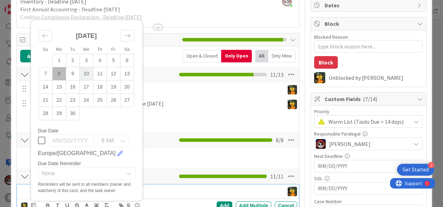
scroll to position [70, 0]
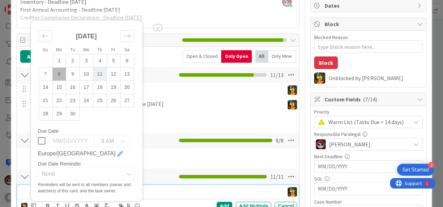
click at [100, 72] on td "11" at bounding box center [100, 73] width 14 height 13
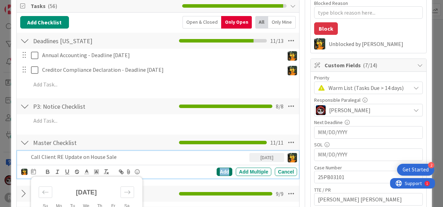
click at [221, 171] on div "Add" at bounding box center [225, 172] width 16 height 8
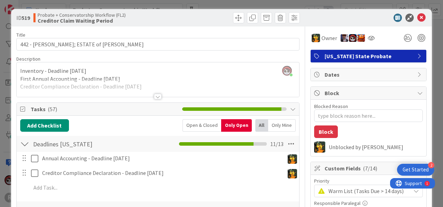
scroll to position [0, 0]
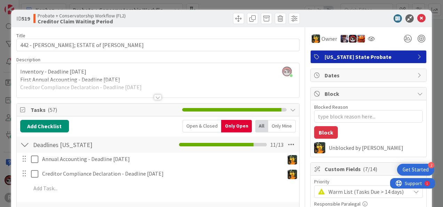
drag, startPoint x: 157, startPoint y: 97, endPoint x: 166, endPoint y: 96, distance: 9.5
click at [157, 97] on div at bounding box center [158, 97] width 8 height 6
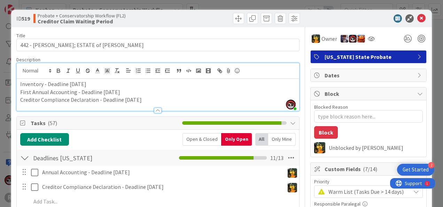
scroll to position [0, 0]
click at [417, 21] on icon at bounding box center [421, 18] width 8 height 8
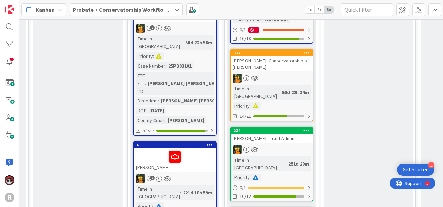
scroll to position [698, 566]
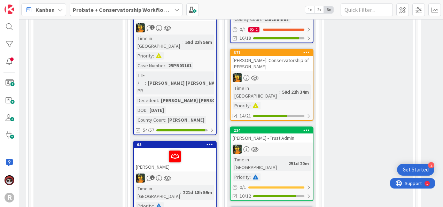
click at [183, 173] on div "2" at bounding box center [175, 177] width 82 height 9
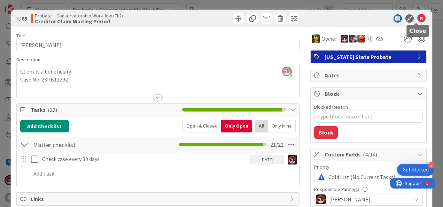
click at [418, 16] on icon at bounding box center [421, 18] width 8 height 8
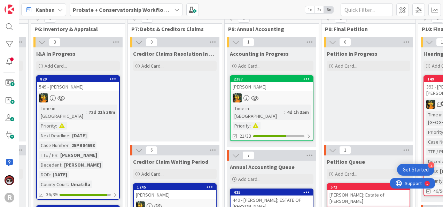
scroll to position [0, 566]
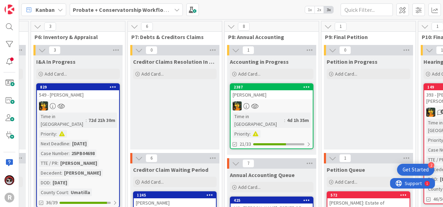
click at [91, 101] on div at bounding box center [78, 105] width 82 height 9
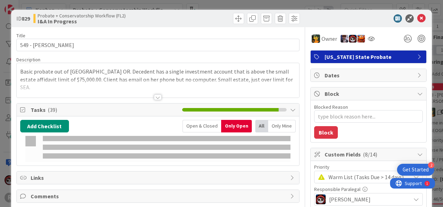
type textarea "x"
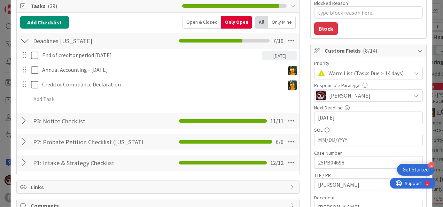
scroll to position [104, 0]
click at [22, 122] on div at bounding box center [24, 121] width 9 height 13
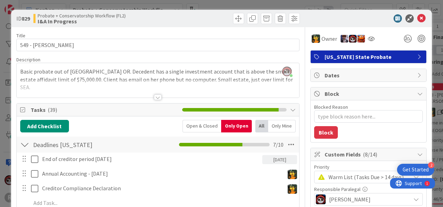
scroll to position [0, 0]
click at [154, 97] on div at bounding box center [158, 97] width 8 height 6
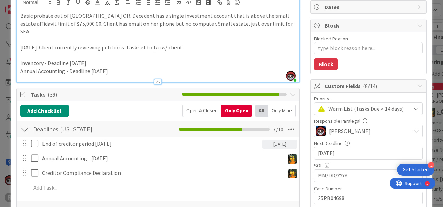
scroll to position [69, 0]
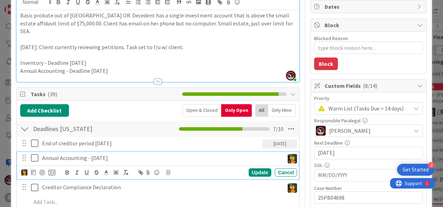
click at [121, 154] on p "Annual Accounting - [DATE]" at bounding box center [161, 158] width 239 height 8
click at [131, 67] on p "Annual Accounting - Deadline [DATE]" at bounding box center [158, 71] width 276 height 8
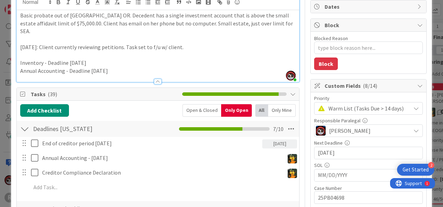
type textarea "x"
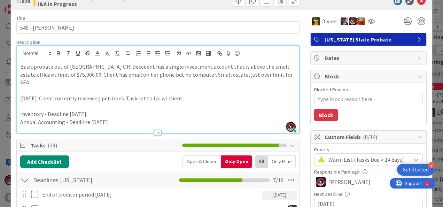
scroll to position [0, 0]
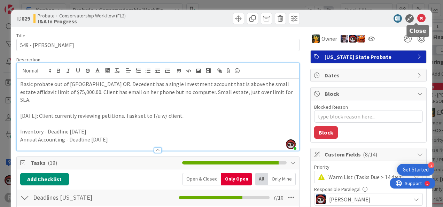
click at [420, 17] on icon at bounding box center [421, 18] width 8 height 8
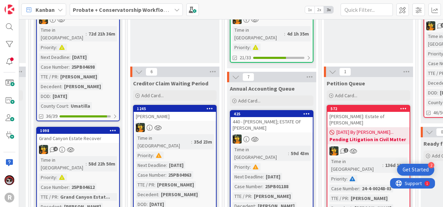
click at [95, 145] on link "1098 Grand Canyon Estate Recover 4 Time in [GEOGRAPHIC_DATA] : 58d 22h 50m Prio…" at bounding box center [78, 179] width 84 height 105
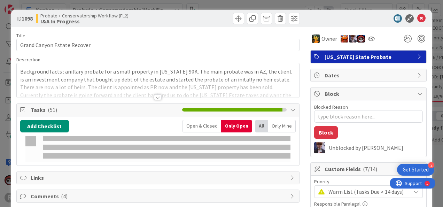
type textarea "x"
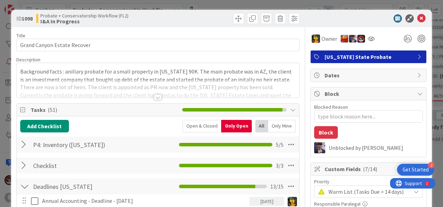
scroll to position [103, 566]
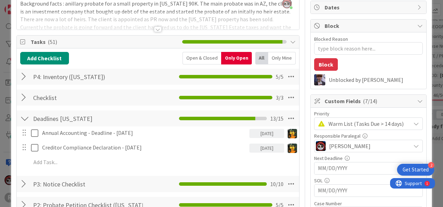
click at [22, 99] on div at bounding box center [24, 97] width 9 height 13
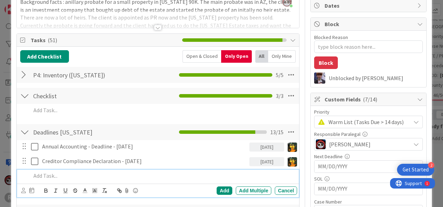
click at [58, 175] on p at bounding box center [162, 176] width 263 height 8
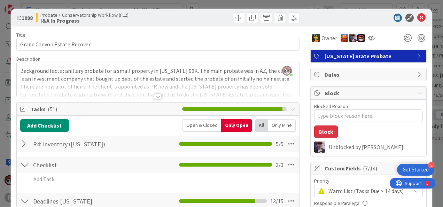
click at [154, 95] on div at bounding box center [158, 97] width 8 height 6
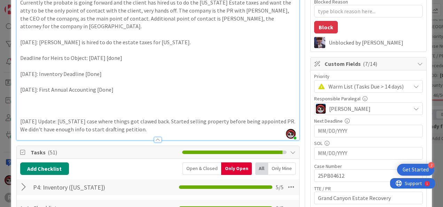
scroll to position [105, 0]
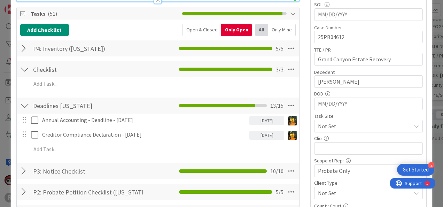
click at [70, 83] on div "Add Add Multiple Cancel" at bounding box center [158, 84] width 276 height 15
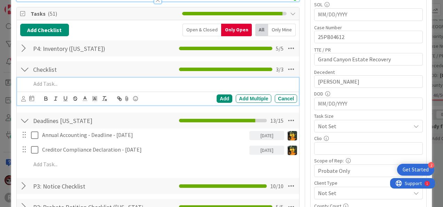
click at [75, 80] on p at bounding box center [162, 84] width 263 height 8
click at [22, 96] on icon at bounding box center [23, 98] width 5 height 5
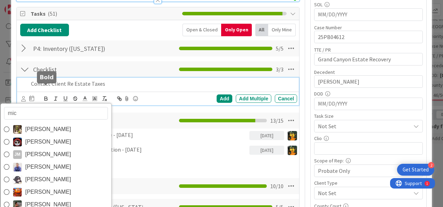
type input "mich"
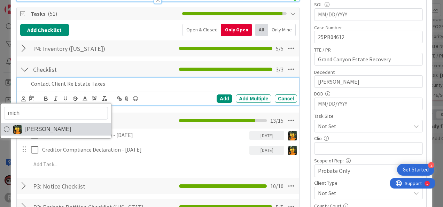
click at [42, 124] on span "[PERSON_NAME]" at bounding box center [48, 129] width 46 height 10
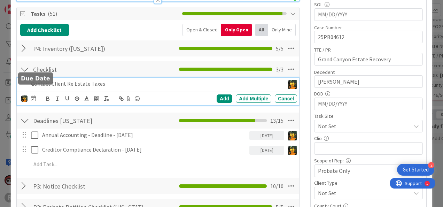
click at [35, 95] on icon at bounding box center [33, 98] width 5 height 6
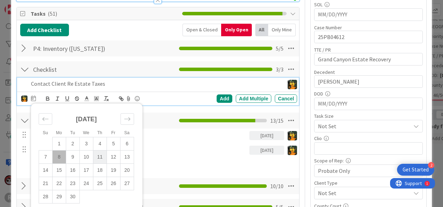
click at [99, 150] on td "11" at bounding box center [100, 156] width 14 height 13
click at [223, 94] on div "Add" at bounding box center [225, 98] width 16 height 8
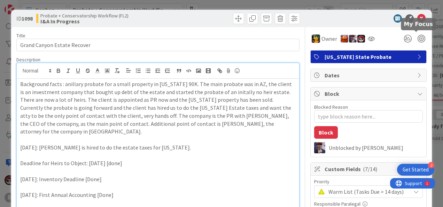
scroll to position [0, 0]
click at [417, 18] on icon at bounding box center [421, 18] width 8 height 8
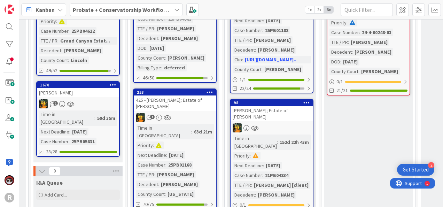
scroll to position [243, 566]
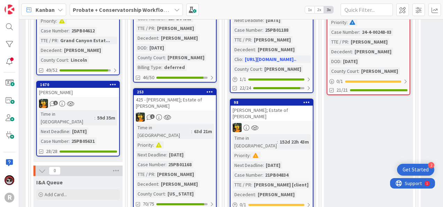
click at [92, 88] on div "[PERSON_NAME]" at bounding box center [78, 92] width 82 height 9
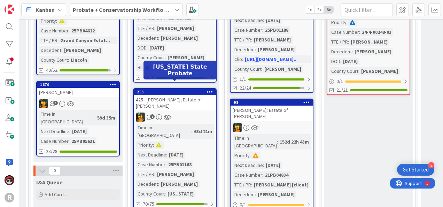
type textarea "x"
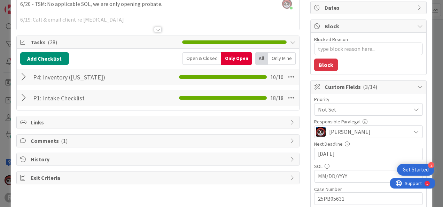
click at [21, 103] on div "P1: Intake Checklist Checklist Name 20 / 64 P1: Intake Checklist 18 / 18" at bounding box center [158, 98] width 282 height 16
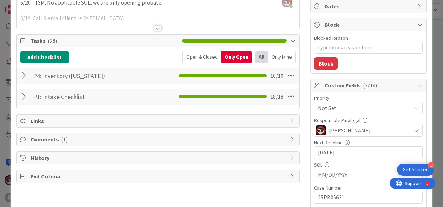
click at [23, 96] on div at bounding box center [24, 96] width 9 height 13
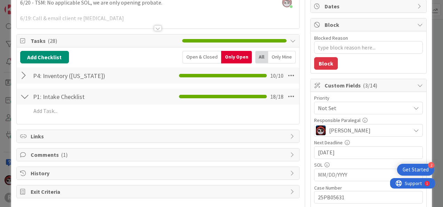
scroll to position [69, 0]
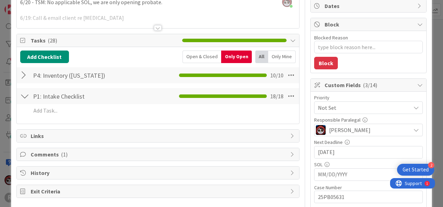
click at [23, 76] on div at bounding box center [24, 75] width 9 height 13
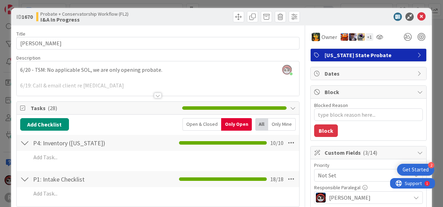
click at [157, 95] on div at bounding box center [158, 96] width 8 height 6
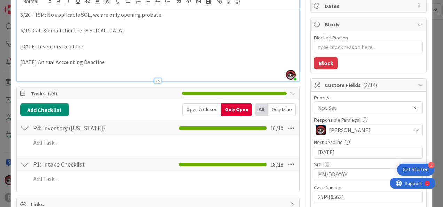
scroll to position [70, 0]
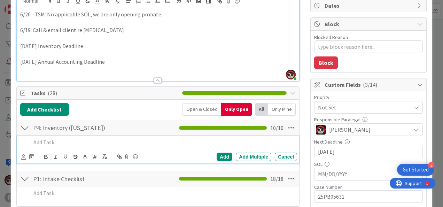
click at [76, 142] on p at bounding box center [162, 142] width 263 height 8
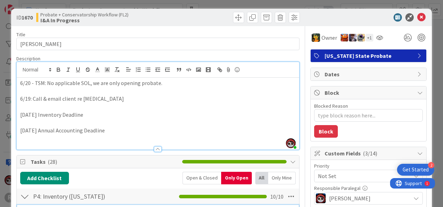
scroll to position [1, 0]
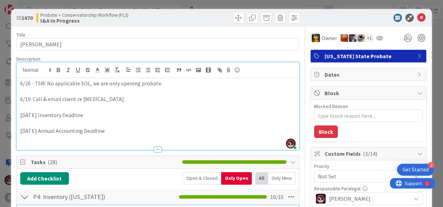
click at [127, 134] on div "6/20 - TSM: No applicable SOL, we are only opening probate. 6/19: Call & email …" at bounding box center [158, 114] width 282 height 72
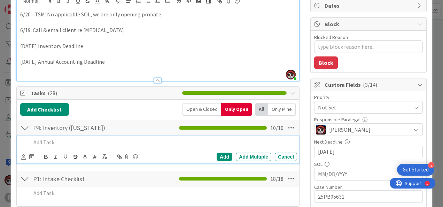
click at [68, 144] on p at bounding box center [162, 142] width 263 height 8
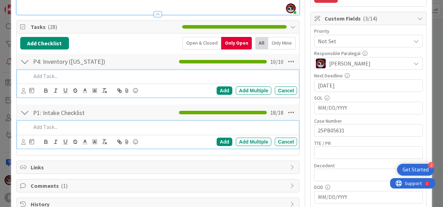
click at [70, 128] on p at bounding box center [162, 127] width 263 height 8
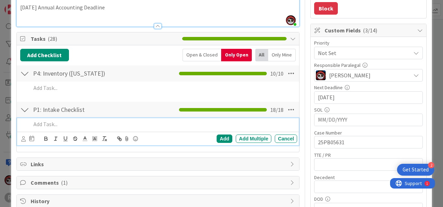
scroll to position [124, 0]
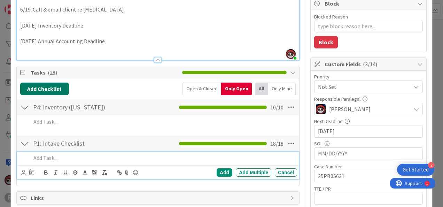
click at [55, 86] on button "Add Checklist" at bounding box center [44, 89] width 49 height 13
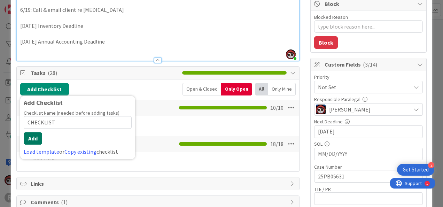
type input "CHECKLIST"
click at [25, 136] on button "Add" at bounding box center [33, 138] width 18 height 13
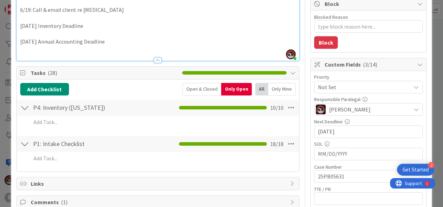
type textarea "x"
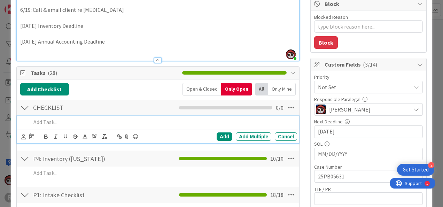
click at [56, 121] on p at bounding box center [162, 122] width 263 height 8
click at [26, 134] on div at bounding box center [27, 136] width 13 height 8
click at [23, 137] on icon at bounding box center [23, 136] width 5 height 5
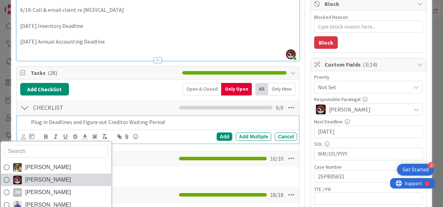
click at [34, 176] on span "[PERSON_NAME]" at bounding box center [48, 179] width 46 height 10
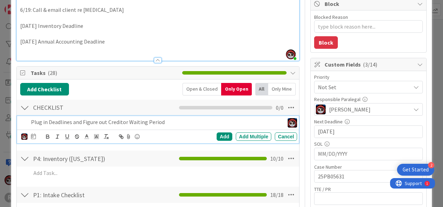
click at [31, 133] on icon at bounding box center [33, 136] width 5 height 6
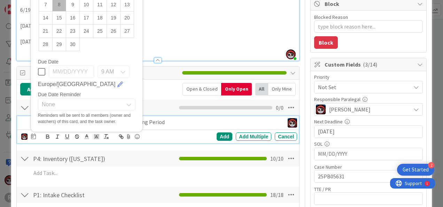
click at [57, 6] on td "8" at bounding box center [59, 4] width 14 height 13
click at [217, 137] on div "Add" at bounding box center [225, 136] width 16 height 8
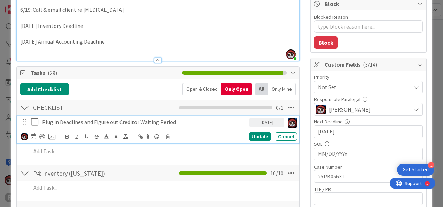
click at [97, 122] on p "Plug in Deadlines and Figure out Creditor Waiting Period" at bounding box center [144, 122] width 204 height 8
click at [42, 137] on div at bounding box center [42, 137] width 6 height 6
click at [250, 132] on div "Update" at bounding box center [260, 136] width 23 height 8
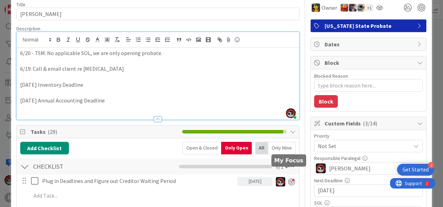
scroll to position [0, 0]
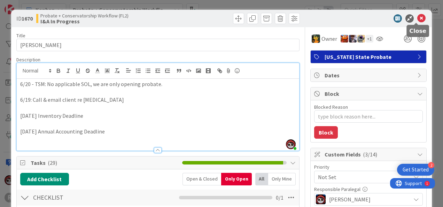
click at [419, 21] on icon at bounding box center [421, 18] width 8 height 8
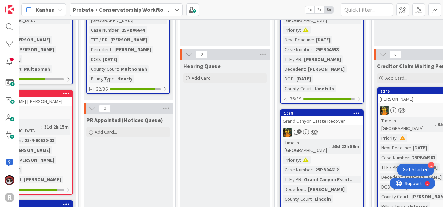
scroll to position [104, 323]
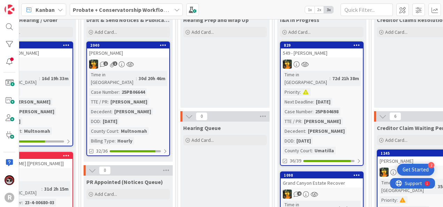
click at [138, 53] on div "[PERSON_NAME]" at bounding box center [128, 52] width 82 height 9
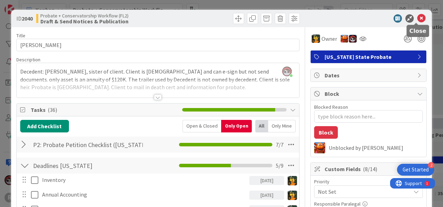
click at [417, 18] on icon at bounding box center [421, 18] width 8 height 8
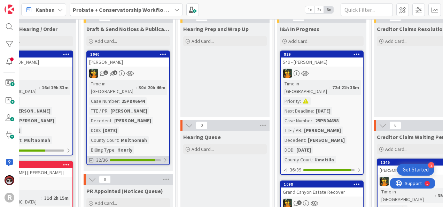
scroll to position [32, 323]
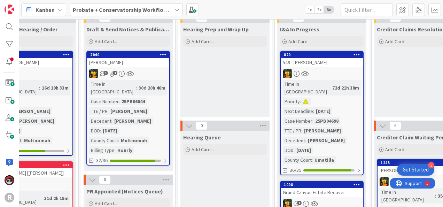
click at [157, 201] on div "PR Appointed (Notices Queue) Add Card..." at bounding box center [128, 197] width 89 height 25
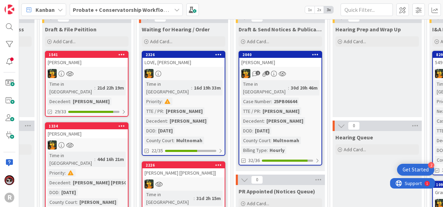
scroll to position [32, 150]
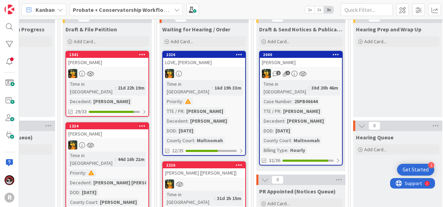
click at [205, 66] on div "LOVE, [PERSON_NAME]" at bounding box center [204, 62] width 82 height 9
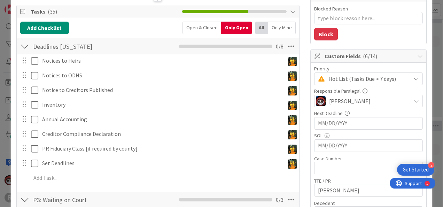
scroll to position [99, 0]
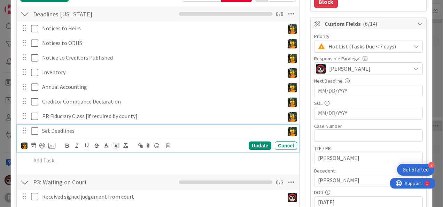
click at [57, 131] on p "Set Deadlines" at bounding box center [161, 131] width 239 height 8
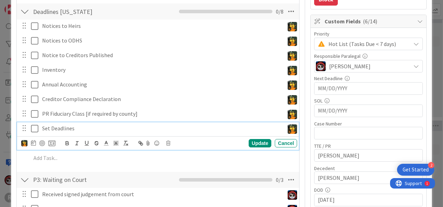
scroll to position [133, 0]
click at [26, 143] on img at bounding box center [24, 143] width 6 height 6
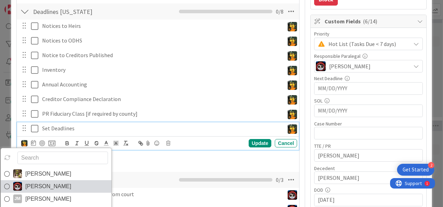
click at [35, 185] on span "[PERSON_NAME]" at bounding box center [48, 186] width 46 height 10
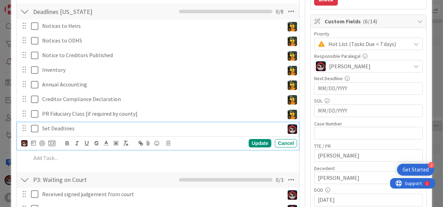
type textarea "x"
click at [33, 142] on icon at bounding box center [33, 143] width 5 height 6
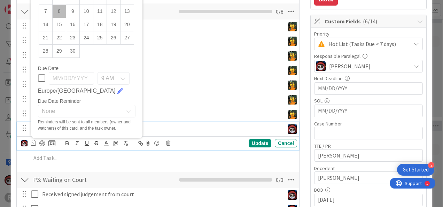
click at [57, 10] on td "8" at bounding box center [59, 11] width 14 height 13
type input "[DATE]"
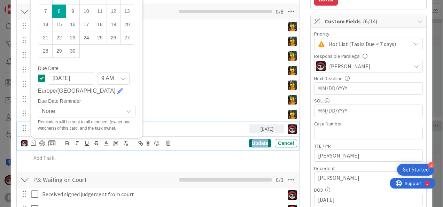
click at [254, 144] on div "Update" at bounding box center [260, 143] width 23 height 8
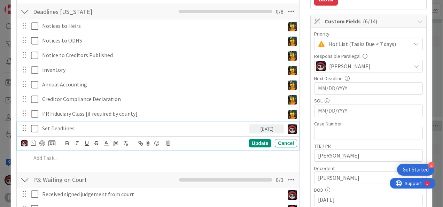
click at [99, 130] on p "Set Deadlines" at bounding box center [144, 128] width 204 height 8
click at [42, 143] on div at bounding box center [42, 143] width 6 height 6
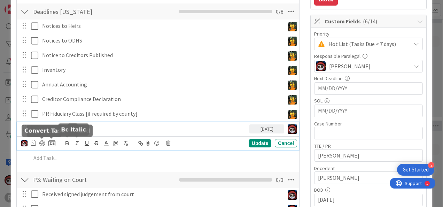
type textarea "x"
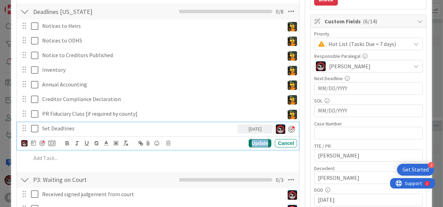
click at [258, 141] on div "Update" at bounding box center [260, 143] width 23 height 8
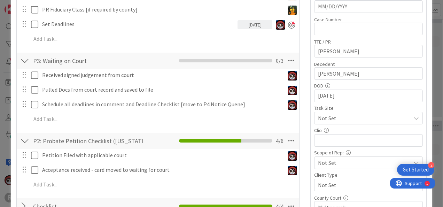
scroll to position [238, 0]
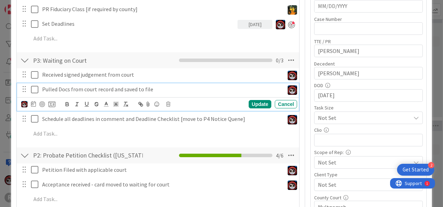
click at [108, 85] on p "Pulled Docs from court record and saved to file" at bounding box center [161, 89] width 239 height 8
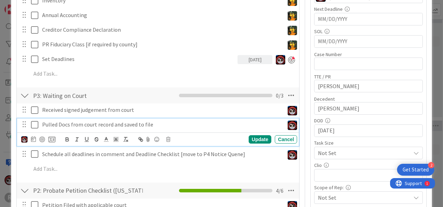
scroll to position [203, 0]
click at [33, 139] on icon at bounding box center [33, 139] width 5 height 6
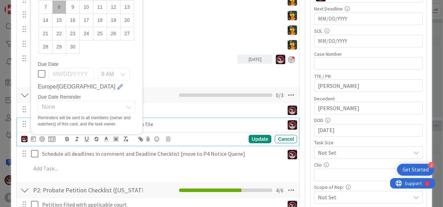
click at [62, 5] on td "8" at bounding box center [59, 6] width 14 height 13
type input "[DATE]"
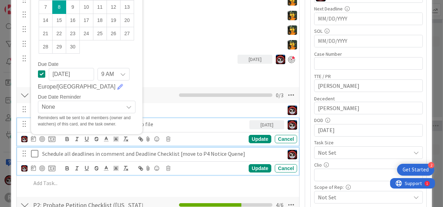
click at [51, 150] on p "Schedule all deadlines in comment and Deadline Checklist [move to P4 Notice Que…" at bounding box center [161, 154] width 239 height 8
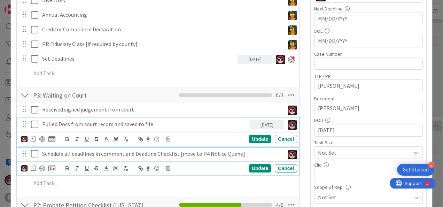
click at [56, 138] on div "Pulled Docs from court record and saved to file [DATE] Su Mo Tu We Th Fr Sa [DA…" at bounding box center [158, 132] width 282 height 28
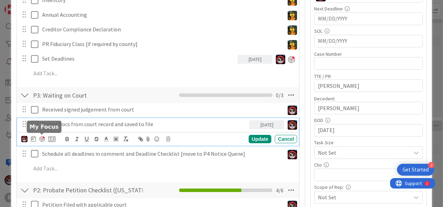
click at [40, 138] on div at bounding box center [42, 139] width 6 height 6
type textarea "x"
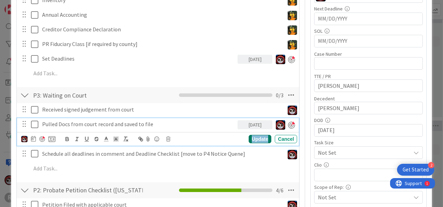
click at [250, 137] on div "Update" at bounding box center [260, 139] width 23 height 8
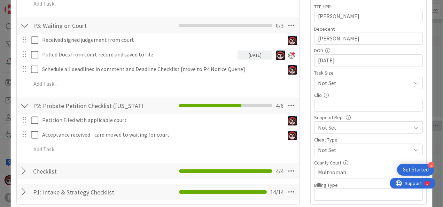
scroll to position [272, 0]
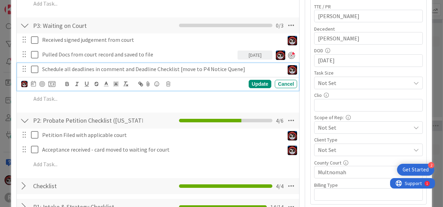
click at [201, 68] on p "Schedule all deadlines in comment and Deadline Checklist [move to P4 Notice Que…" at bounding box center [161, 69] width 239 height 8
click at [34, 82] on icon at bounding box center [33, 84] width 5 height 6
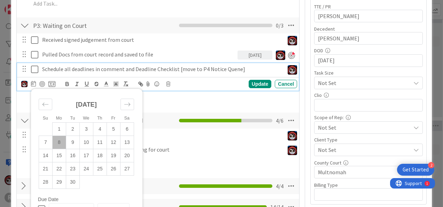
click at [59, 141] on td "8" at bounding box center [59, 141] width 14 height 13
type input "[DATE]"
click at [254, 83] on div "Update" at bounding box center [260, 84] width 23 height 8
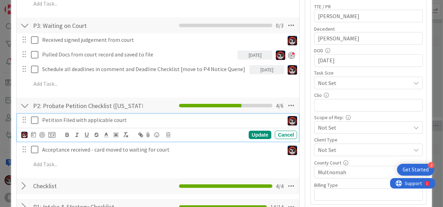
click at [37, 117] on icon at bounding box center [34, 120] width 7 height 8
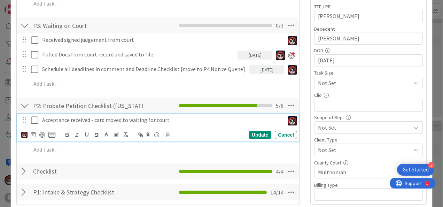
click at [34, 118] on icon at bounding box center [34, 120] width 7 height 8
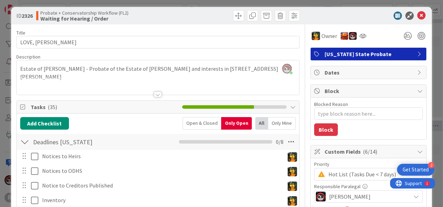
scroll to position [0, 0]
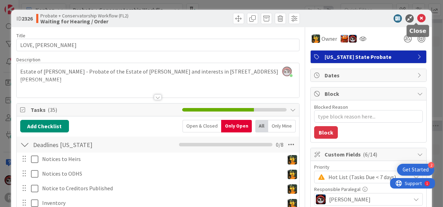
click at [417, 14] on icon at bounding box center [421, 18] width 8 height 8
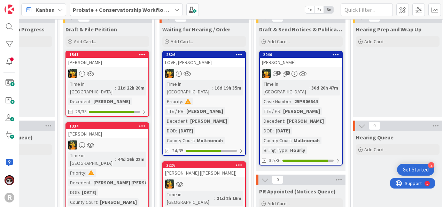
click at [95, 76] on div at bounding box center [107, 73] width 82 height 9
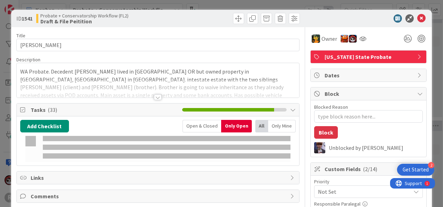
type textarea "x"
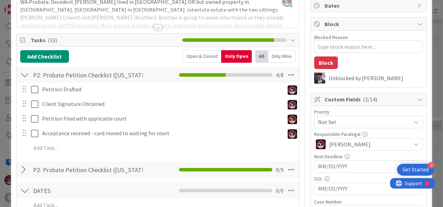
scroll to position [70, 0]
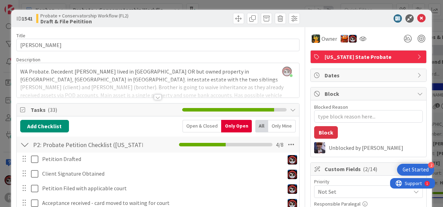
scroll to position [70, 0]
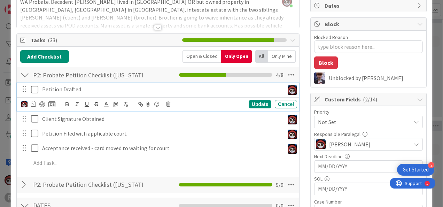
click at [36, 87] on icon at bounding box center [34, 89] width 7 height 8
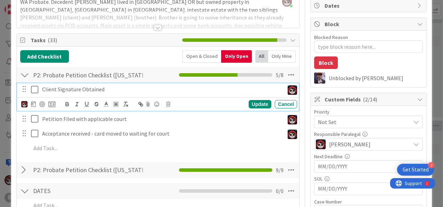
click at [32, 86] on icon at bounding box center [34, 89] width 7 height 8
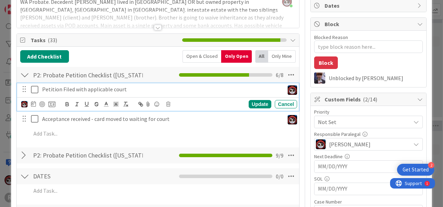
click at [32, 86] on icon at bounding box center [34, 89] width 7 height 8
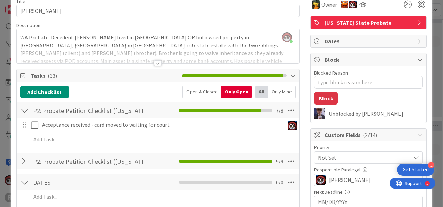
scroll to position [34, 0]
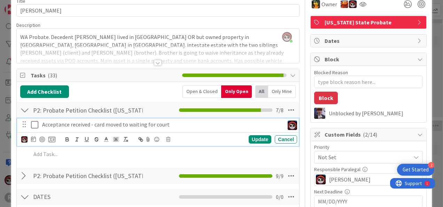
click at [103, 122] on p "Acceptance received - card moved to waiting for court" at bounding box center [161, 125] width 239 height 8
click at [168, 137] on icon at bounding box center [168, 139] width 4 height 5
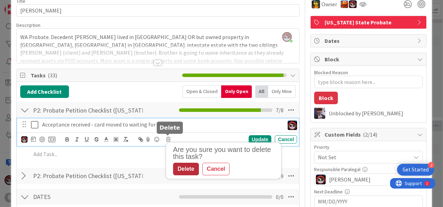
click at [188, 171] on div "Delete" at bounding box center [186, 169] width 26 height 13
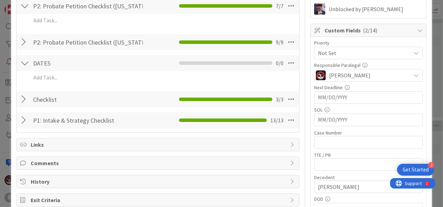
click at [21, 102] on div at bounding box center [24, 99] width 9 height 13
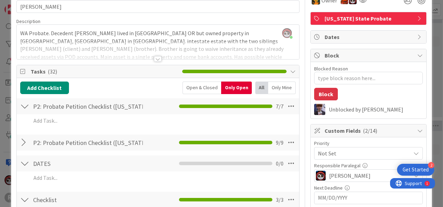
scroll to position [0, 0]
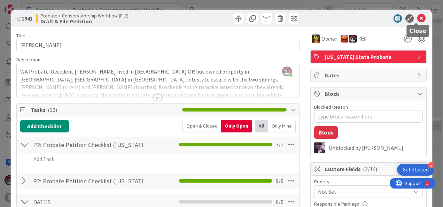
click at [417, 18] on icon at bounding box center [421, 18] width 8 height 8
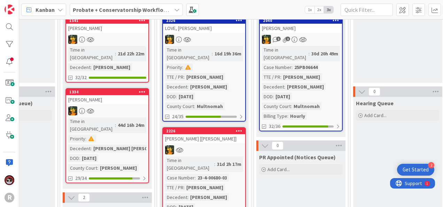
scroll to position [67, 150]
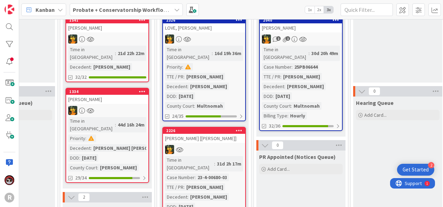
click at [103, 39] on div at bounding box center [107, 38] width 82 height 9
type textarea "x"
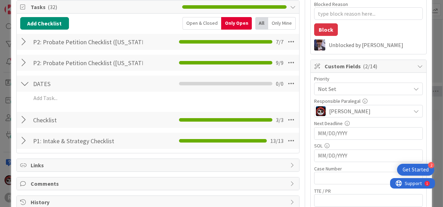
click at [22, 121] on div at bounding box center [24, 120] width 9 height 13
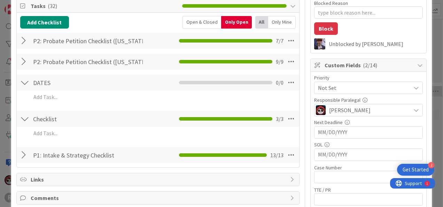
scroll to position [104, 0]
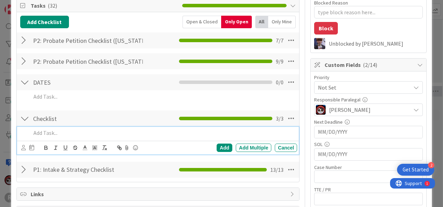
click at [53, 132] on p at bounding box center [162, 133] width 263 height 8
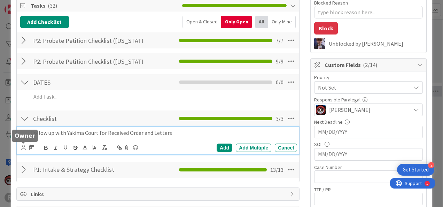
click at [25, 147] on icon at bounding box center [23, 147] width 5 height 5
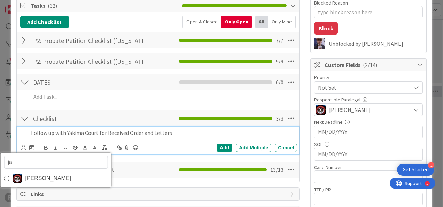
type input "[PERSON_NAME]"
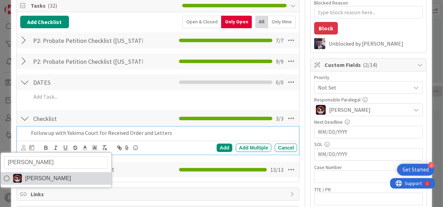
click at [40, 173] on span "[PERSON_NAME]" at bounding box center [48, 178] width 46 height 10
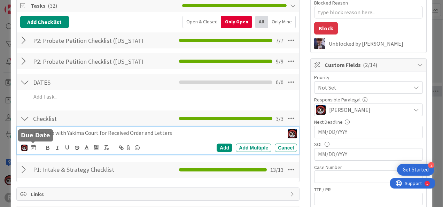
click at [32, 145] on icon at bounding box center [33, 148] width 5 height 6
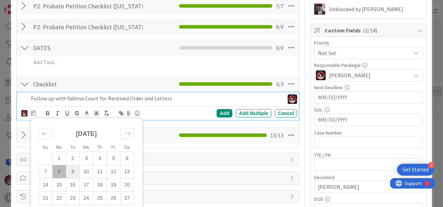
scroll to position [139, 0]
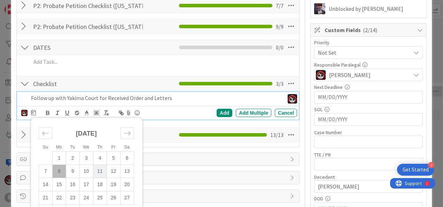
click at [99, 170] on td "11" at bounding box center [100, 170] width 14 height 13
click at [219, 110] on div "Add" at bounding box center [225, 113] width 16 height 8
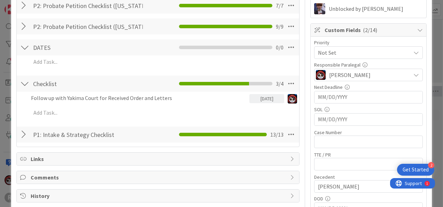
type textarea "x"
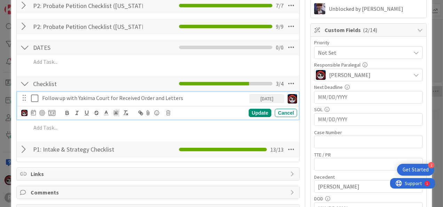
click at [86, 98] on p "Follow up with Yakima Court for Received Order and Letters" at bounding box center [144, 98] width 204 height 8
click at [33, 110] on icon at bounding box center [33, 113] width 5 height 6
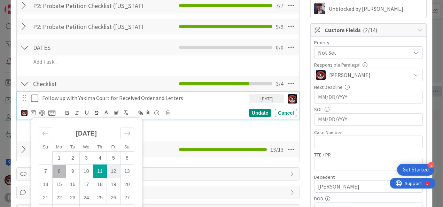
click at [114, 170] on td "12" at bounding box center [114, 170] width 14 height 13
type input "[DATE]"
type textarea "x"
click at [57, 182] on td "15" at bounding box center [59, 184] width 14 height 13
type input "[DATE]"
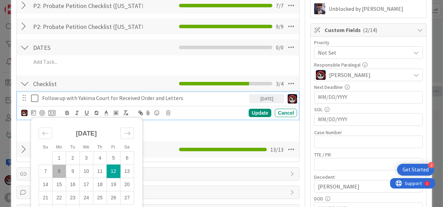
type textarea "x"
click at [261, 114] on div "Update" at bounding box center [260, 113] width 23 height 8
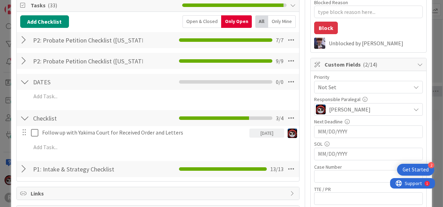
scroll to position [104, 0]
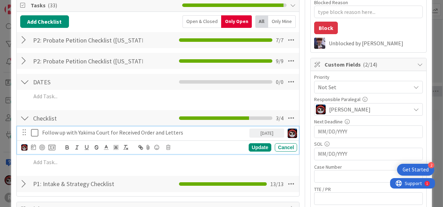
click at [203, 134] on p "Follow up with Yakima Court for Received Order and Letters" at bounding box center [144, 133] width 204 height 8
click at [249, 144] on div "Update" at bounding box center [260, 147] width 23 height 8
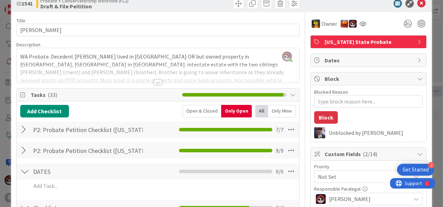
scroll to position [0, 0]
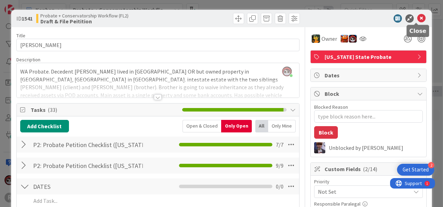
click at [417, 19] on icon at bounding box center [421, 18] width 8 height 8
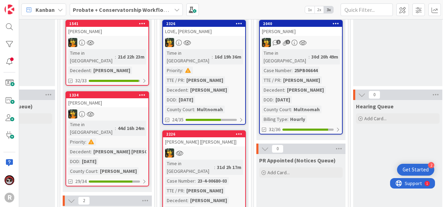
click at [119, 109] on div at bounding box center [107, 113] width 82 height 9
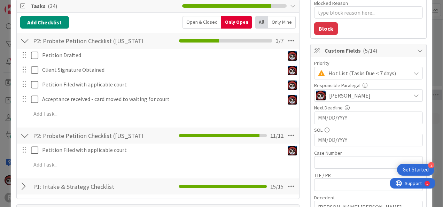
scroll to position [104, 0]
click at [30, 149] on div at bounding box center [30, 150] width 20 height 12
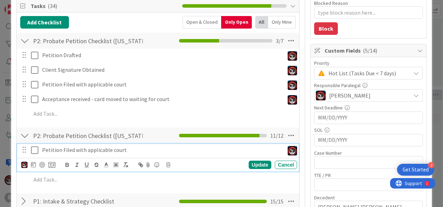
click at [33, 148] on icon at bounding box center [34, 150] width 7 height 8
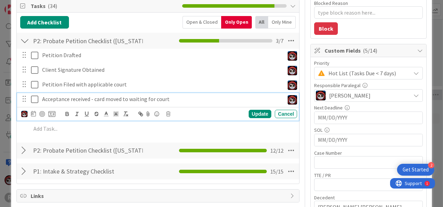
click at [33, 95] on icon at bounding box center [34, 99] width 7 height 8
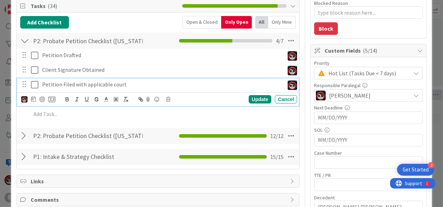
click at [33, 82] on icon at bounding box center [34, 84] width 7 height 8
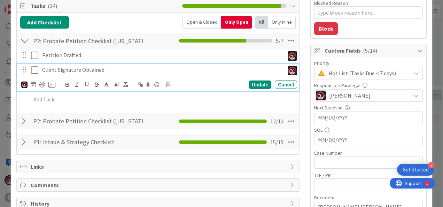
click at [37, 66] on icon at bounding box center [34, 70] width 7 height 8
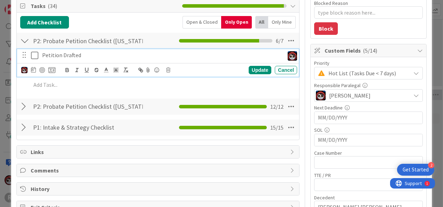
click at [34, 54] on icon at bounding box center [34, 55] width 7 height 8
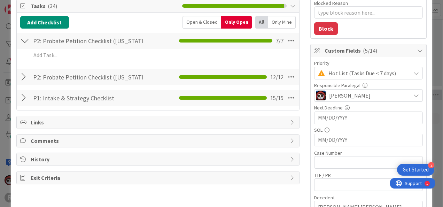
type textarea "x"
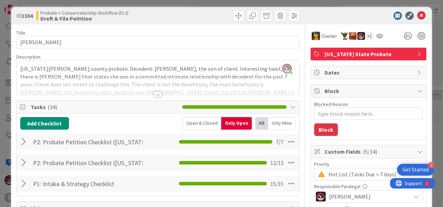
scroll to position [0, 0]
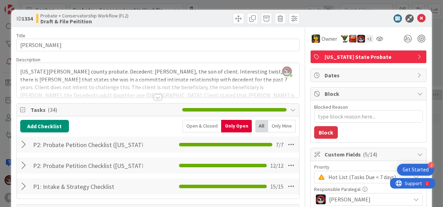
click at [25, 146] on div at bounding box center [24, 144] width 9 height 13
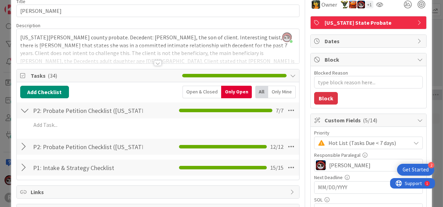
scroll to position [34, 0]
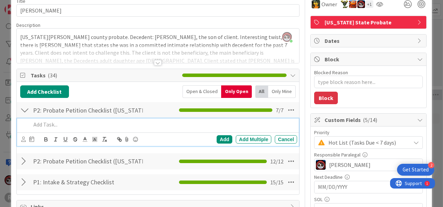
click at [97, 126] on p at bounding box center [162, 125] width 263 height 8
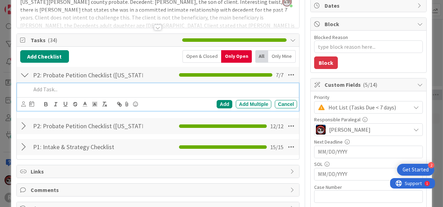
scroll to position [70, 0]
click at [22, 102] on icon at bounding box center [23, 103] width 5 height 5
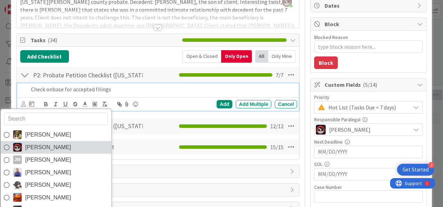
click at [36, 145] on span "[PERSON_NAME]" at bounding box center [48, 147] width 46 height 10
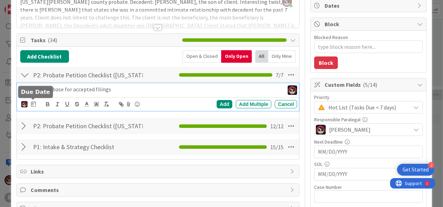
click at [31, 103] on icon at bounding box center [33, 104] width 5 height 6
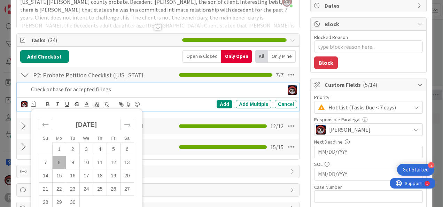
click at [61, 158] on td "8" at bounding box center [59, 162] width 14 height 13
click at [124, 84] on div "Check onbase for accepted filings" at bounding box center [138, 89] width 221 height 12
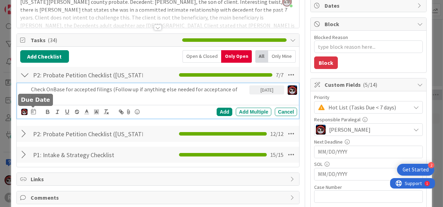
click at [33, 111] on icon at bounding box center [33, 112] width 5 height 6
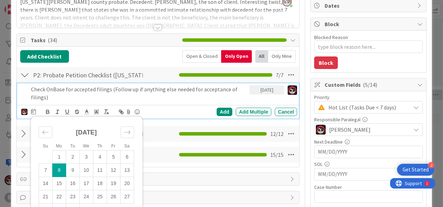
click at [56, 172] on td "8" at bounding box center [59, 170] width 14 height 13
click at [219, 110] on div "Add" at bounding box center [225, 112] width 16 height 8
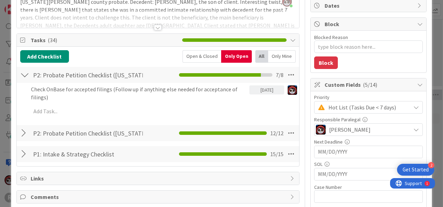
type textarea "x"
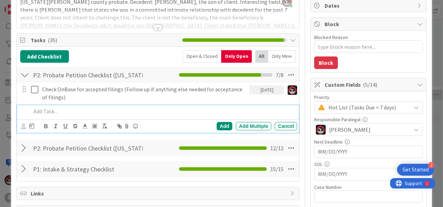
click at [54, 115] on div at bounding box center [162, 111] width 269 height 12
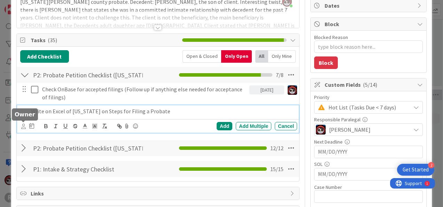
click at [22, 125] on icon at bounding box center [23, 126] width 5 height 5
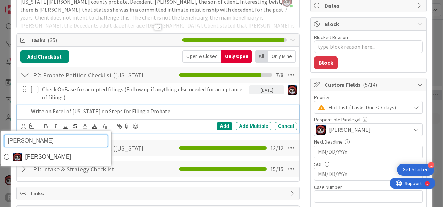
type input "jasm"
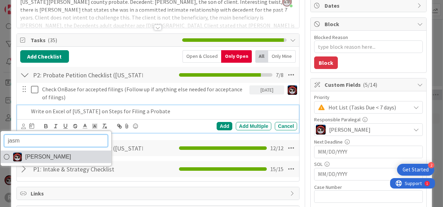
click at [48, 160] on span "[PERSON_NAME]" at bounding box center [48, 157] width 46 height 10
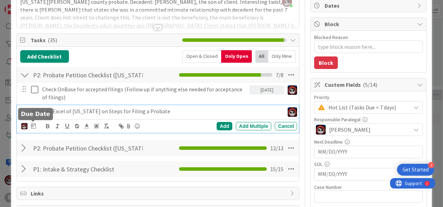
click at [33, 127] on icon at bounding box center [33, 126] width 5 height 6
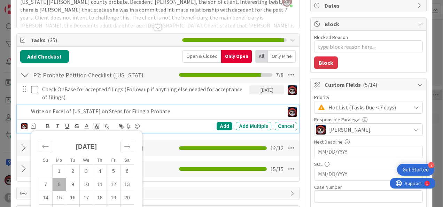
click at [59, 187] on td "8" at bounding box center [59, 184] width 14 height 13
click at [217, 124] on div "Add" at bounding box center [225, 126] width 16 height 8
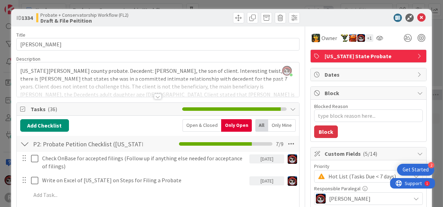
scroll to position [0, 0]
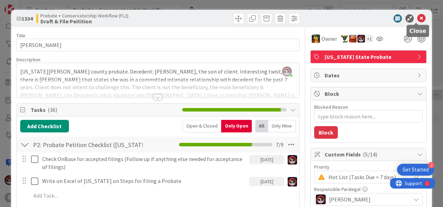
click at [417, 16] on icon at bounding box center [421, 18] width 8 height 8
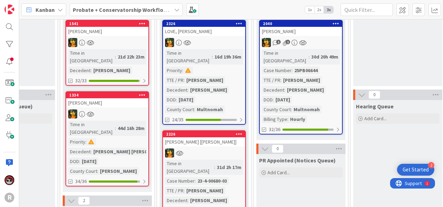
click at [118, 101] on link "1334 DUNSIRE, Erin Time in Column : 44d 16h 28m Priority : Decedent : Bryce Bra…" at bounding box center [107, 138] width 84 height 95
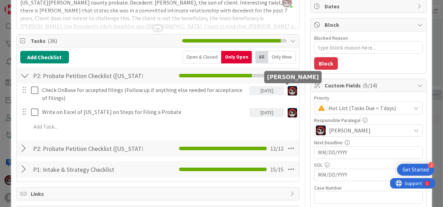
scroll to position [69, 0]
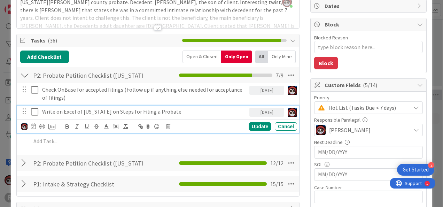
drag, startPoint x: 138, startPoint y: 116, endPoint x: 122, endPoint y: 119, distance: 16.7
click at [138, 116] on div "Write on Excel of Washington on Steps for Filing a Probate" at bounding box center [144, 112] width 210 height 12
click at [40, 125] on div at bounding box center [42, 127] width 6 height 6
click at [249, 129] on div "Update" at bounding box center [260, 126] width 23 height 8
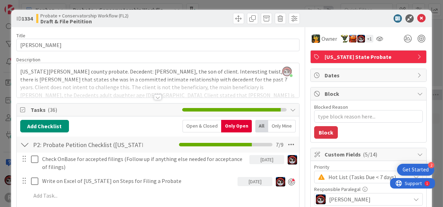
scroll to position [0, 0]
click at [418, 19] on icon at bounding box center [421, 18] width 8 height 8
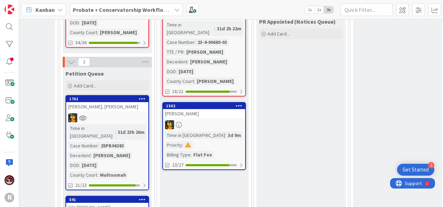
click at [107, 102] on div "[PERSON_NAME], [PERSON_NAME]" at bounding box center [107, 106] width 82 height 9
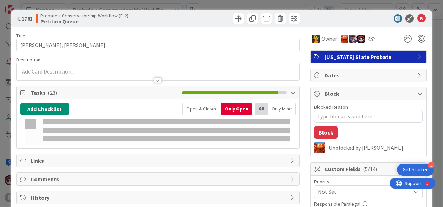
type textarea "x"
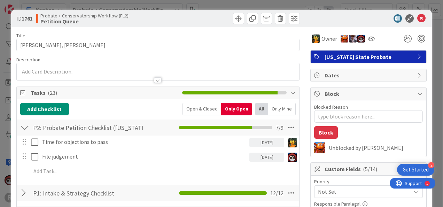
scroll to position [0, 0]
click at [155, 80] on div at bounding box center [158, 80] width 8 height 6
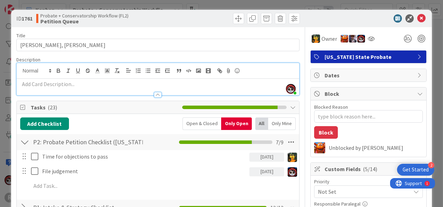
click at [157, 95] on div at bounding box center [158, 95] width 8 height 6
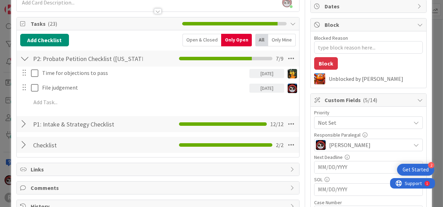
scroll to position [69, 0]
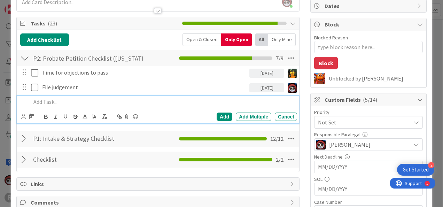
click at [47, 103] on p at bounding box center [162, 102] width 263 height 8
click at [23, 116] on icon at bounding box center [23, 116] width 5 height 5
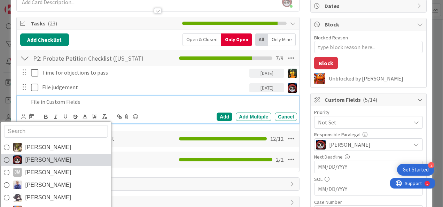
click at [27, 162] on span "[PERSON_NAME]" at bounding box center [48, 160] width 46 height 10
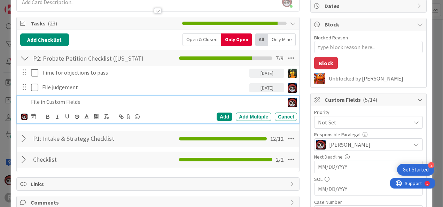
click at [30, 115] on div "[PERSON_NAME] [PERSON_NAME] [PERSON_NAME] [PERSON_NAME] [PERSON_NAME] [PERSON_N…" at bounding box center [28, 117] width 15 height 8
click at [31, 114] on icon at bounding box center [33, 117] width 5 height 6
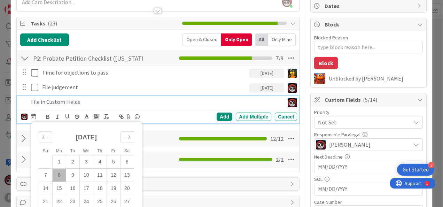
click at [59, 175] on td "8" at bounding box center [59, 174] width 14 height 13
click at [217, 115] on div "Add" at bounding box center [225, 117] width 16 height 8
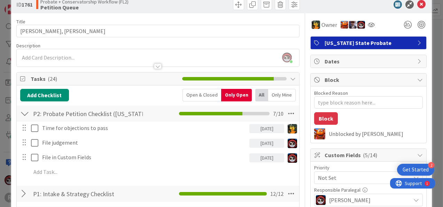
scroll to position [0, 0]
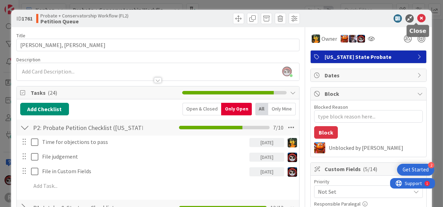
click at [417, 16] on icon at bounding box center [421, 18] width 8 height 8
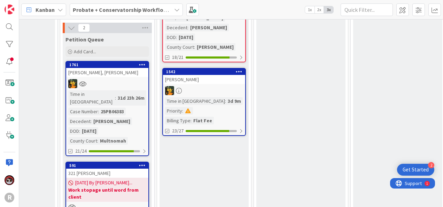
scroll to position [237, 150]
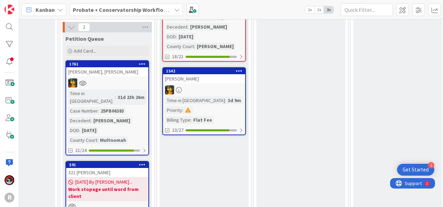
click at [111, 61] on link "1761 OLSEN, Reilly Time in Column : 31d 23h 26m Case Number : 25PB06383 Deceden…" at bounding box center [107, 107] width 84 height 95
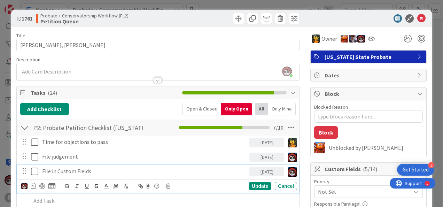
click at [60, 173] on p "File in Custom Fields" at bounding box center [144, 171] width 204 height 8
click at [41, 185] on div at bounding box center [42, 186] width 6 height 6
type textarea "x"
click at [250, 185] on div "Update" at bounding box center [260, 186] width 23 height 8
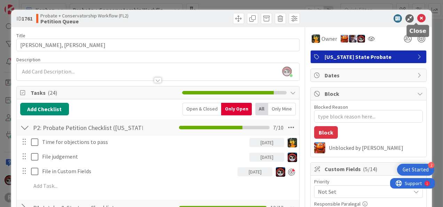
click at [417, 17] on icon at bounding box center [421, 18] width 8 height 8
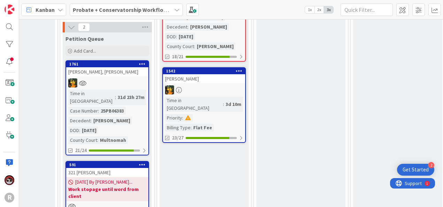
click at [101, 179] on link "591 321 PLILER, Darren 06/06/2025 By Michael... Work stopage until word from cl…" at bounding box center [107, 204] width 84 height 87
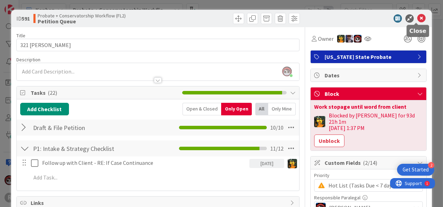
click at [417, 15] on icon at bounding box center [421, 18] width 8 height 8
